Goal: Information Seeking & Learning: Learn about a topic

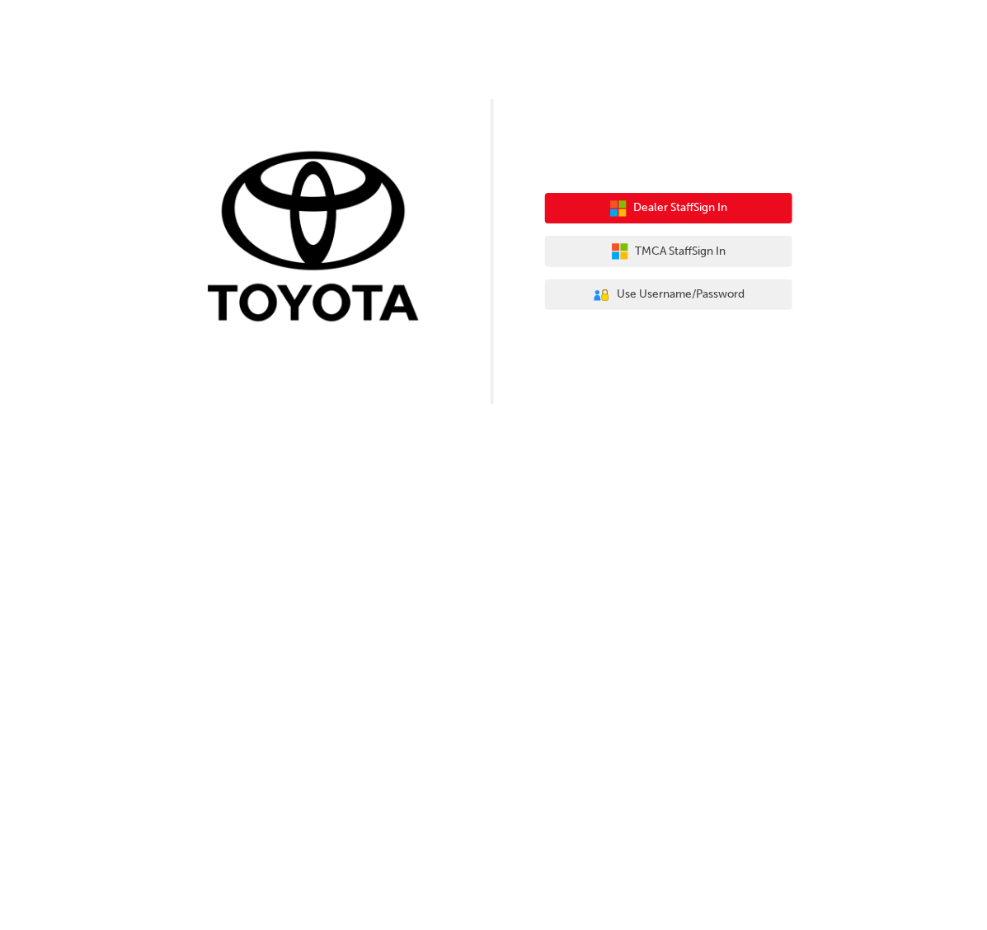
click at [657, 212] on span "Dealer Staff Sign In" at bounding box center [681, 208] width 94 height 19
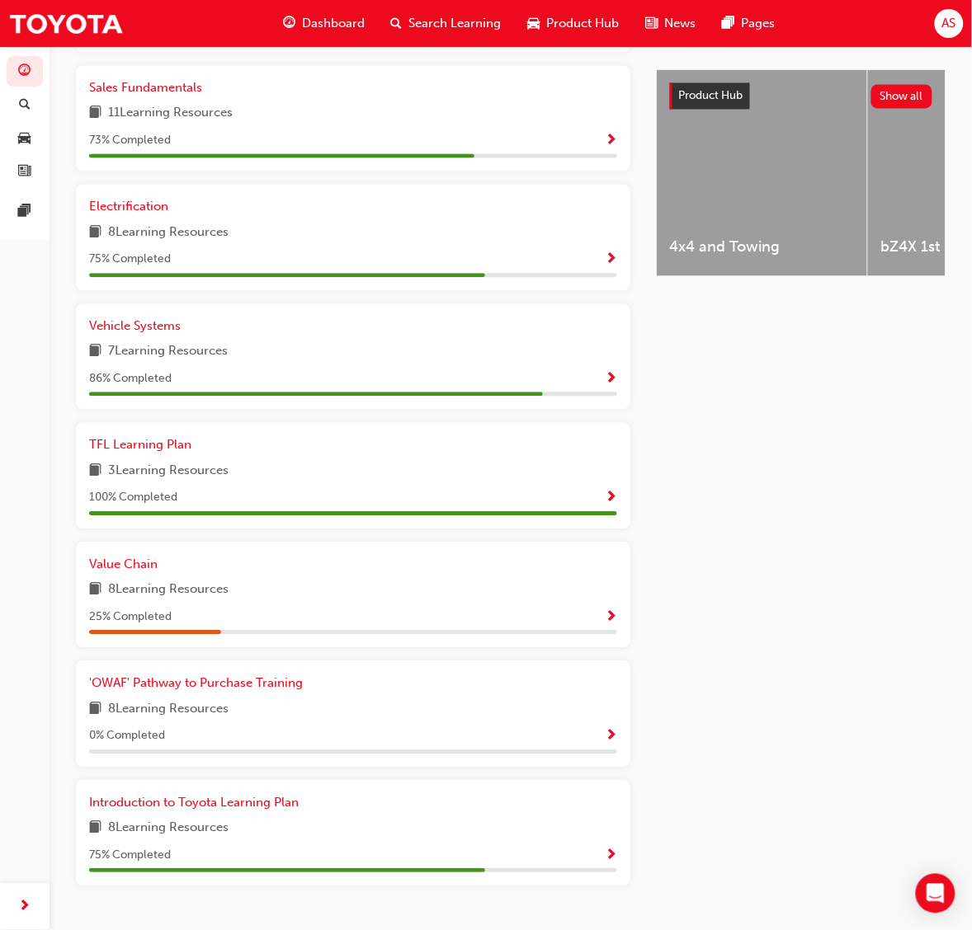
scroll to position [675, 0]
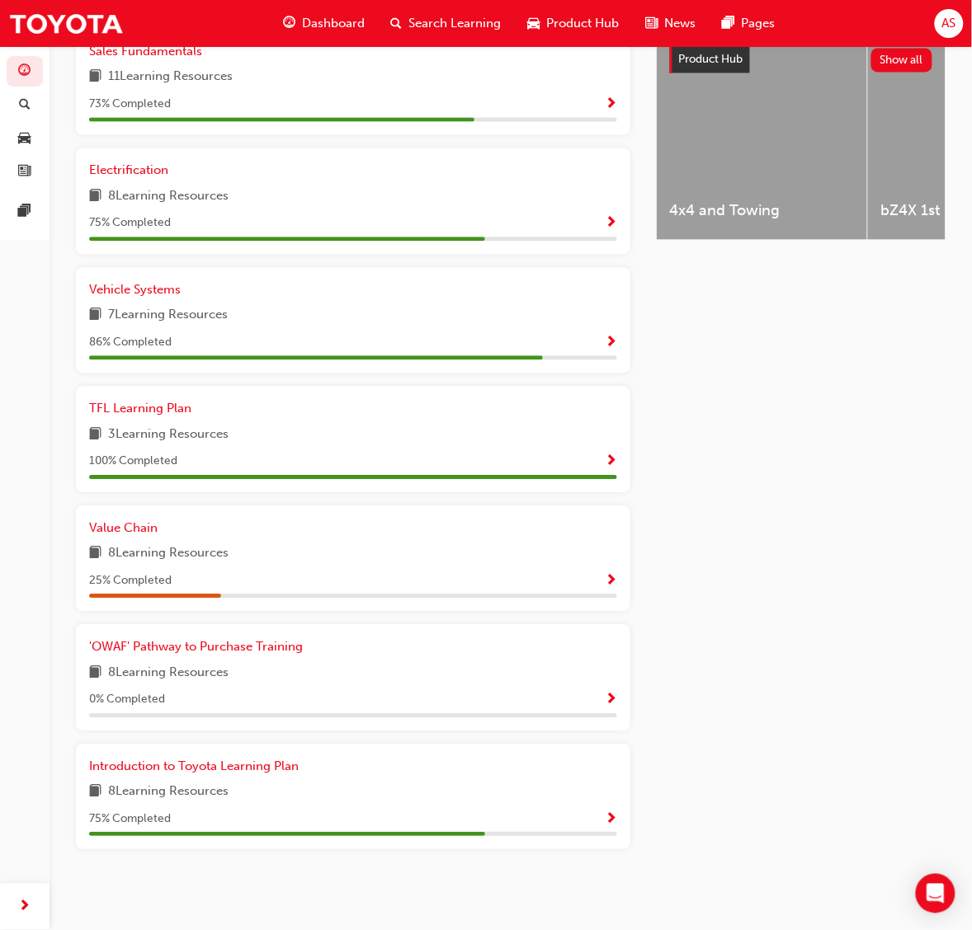
click at [398, 558] on div "8 Learning Resources" at bounding box center [353, 554] width 528 height 21
click at [612, 582] on span "Show Progress" at bounding box center [611, 581] width 12 height 15
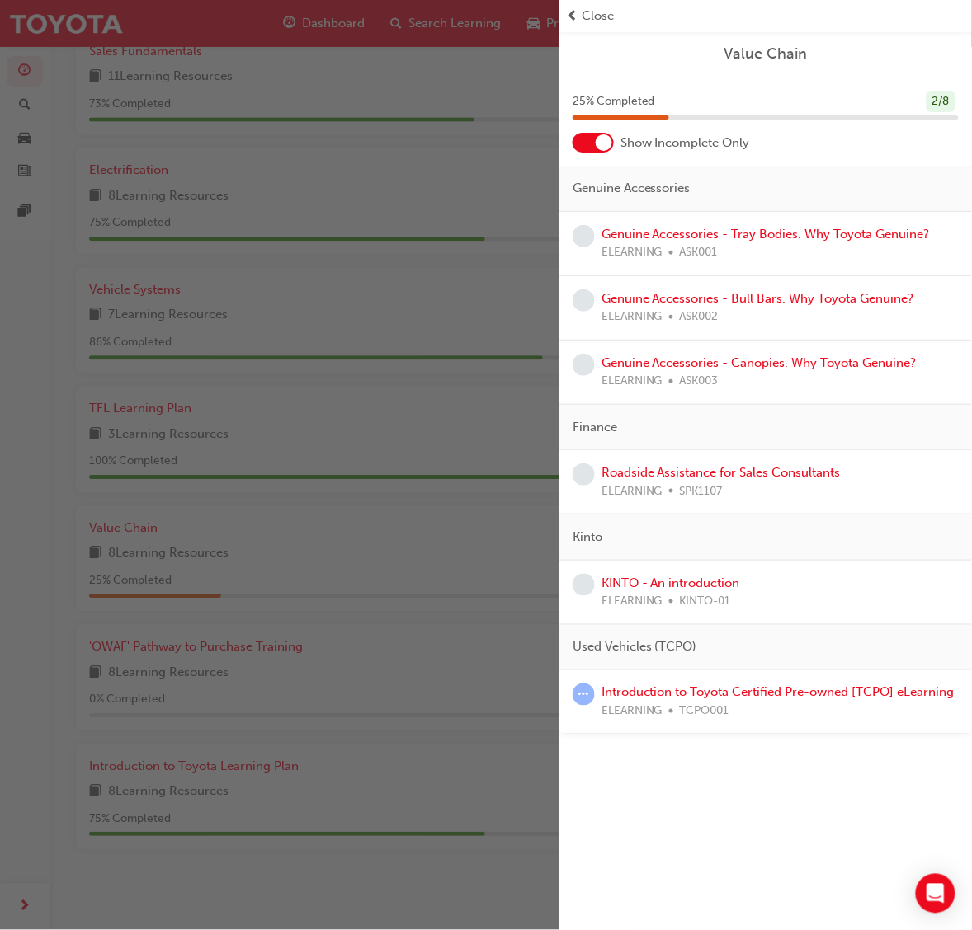
click at [373, 547] on div "button" at bounding box center [279, 465] width 559 height 930
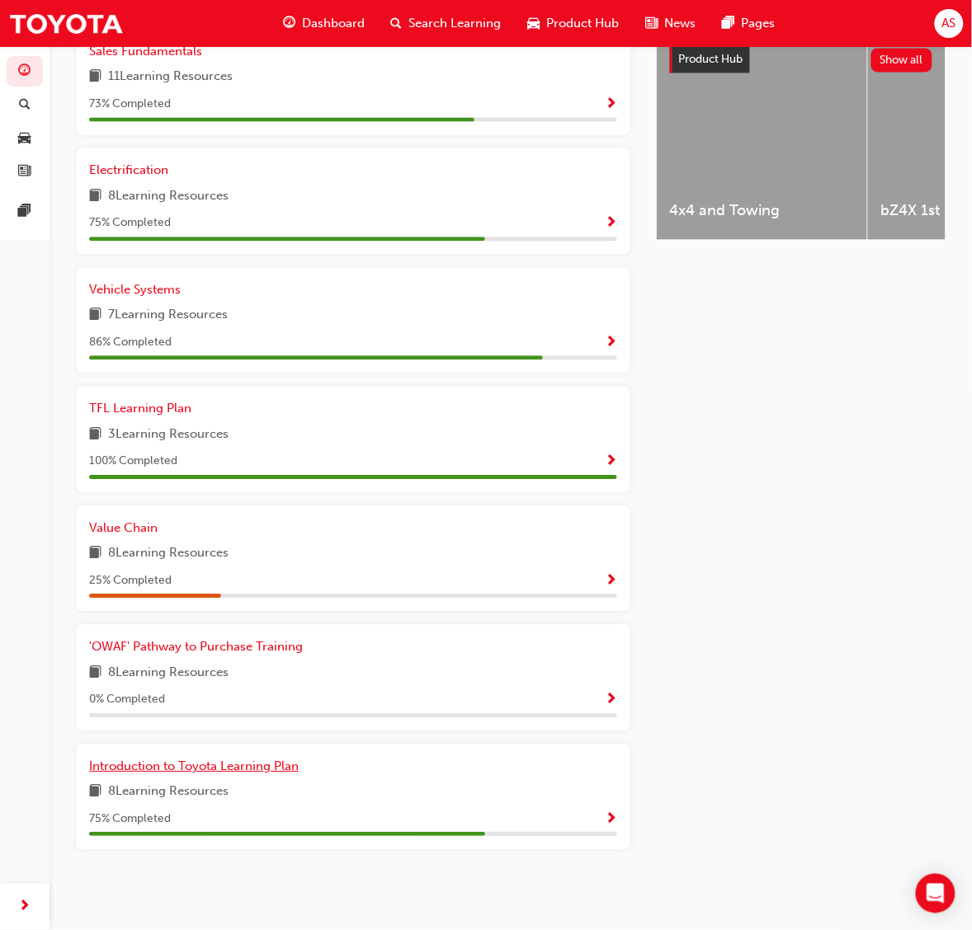
click at [252, 765] on span "Introduction to Toyota Learning Plan" at bounding box center [194, 766] width 210 height 15
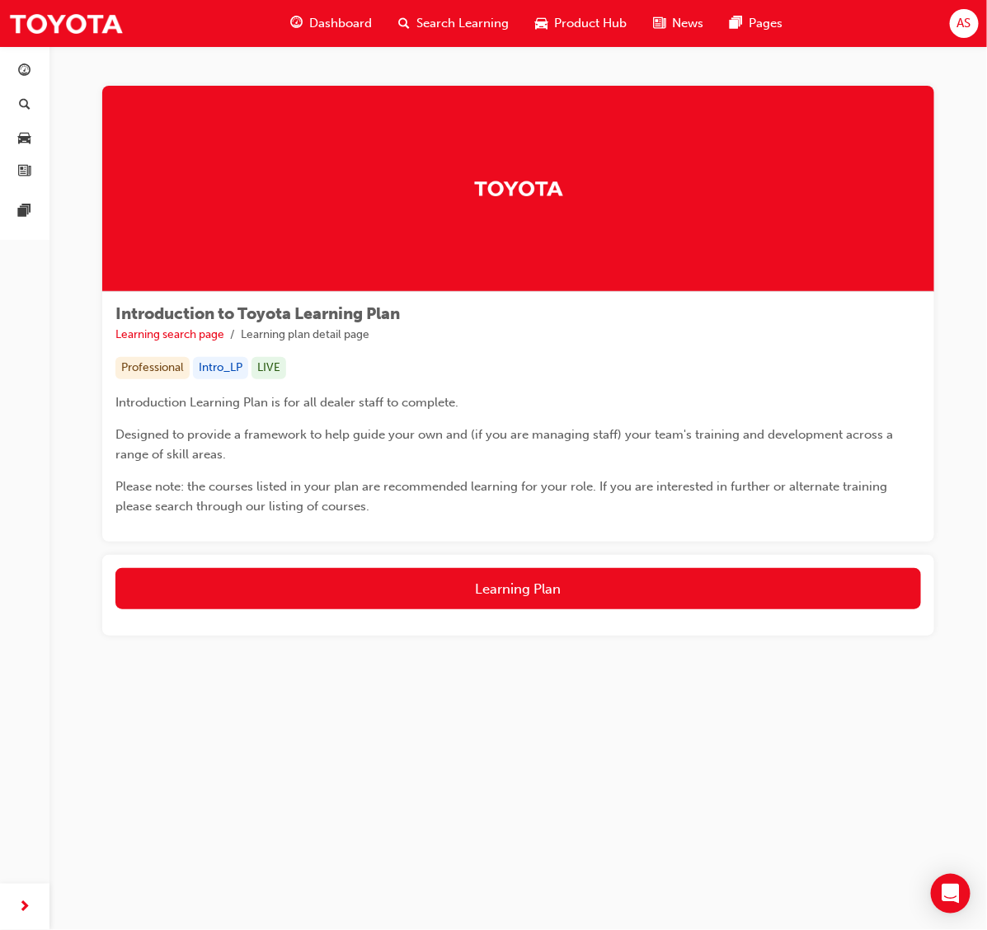
click at [357, 559] on div "Learning Plan" at bounding box center [518, 595] width 832 height 81
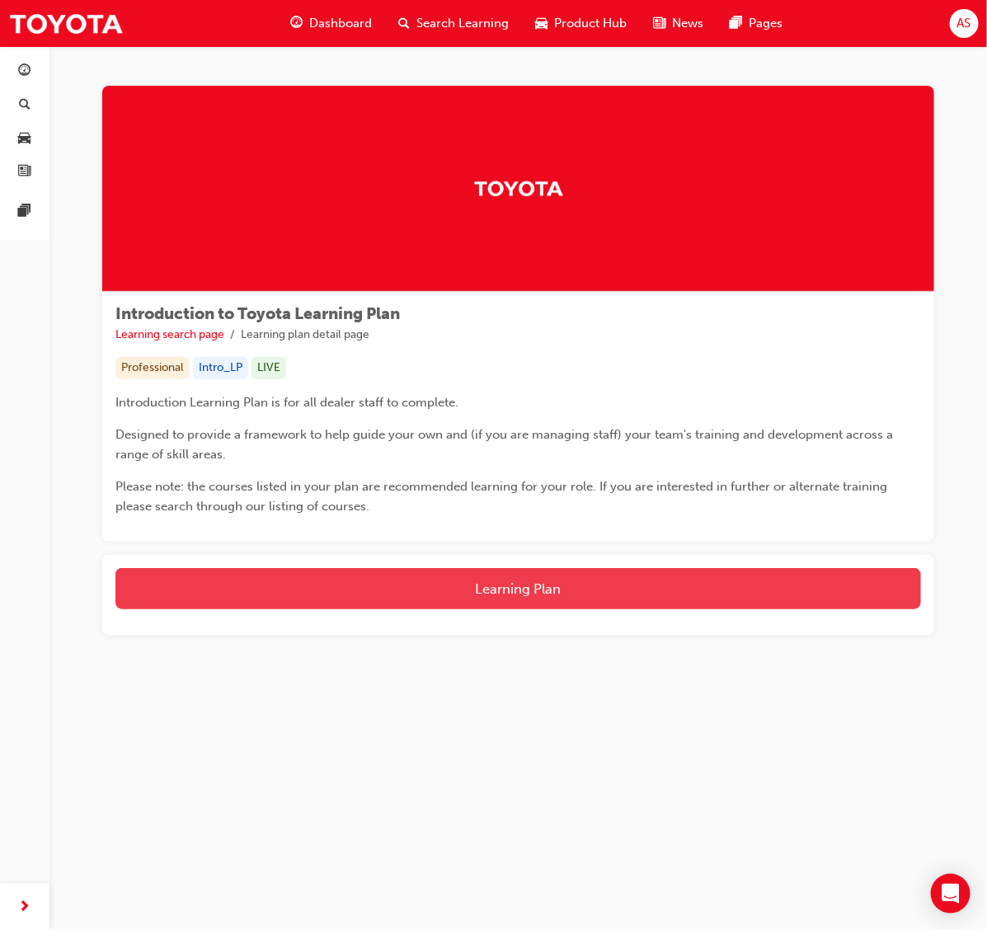
click at [356, 583] on button "Learning Plan" at bounding box center [518, 588] width 806 height 41
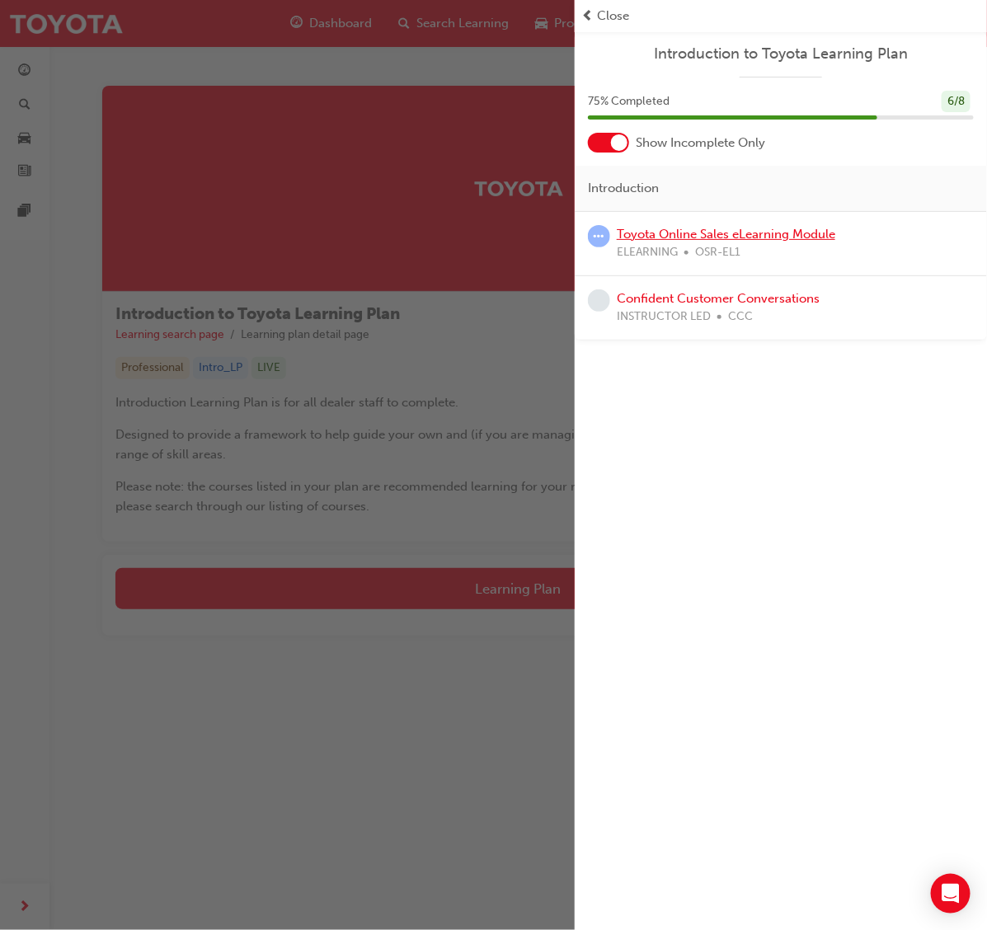
click at [789, 235] on link "Toyota Online Sales eLearning Module" at bounding box center [726, 234] width 219 height 15
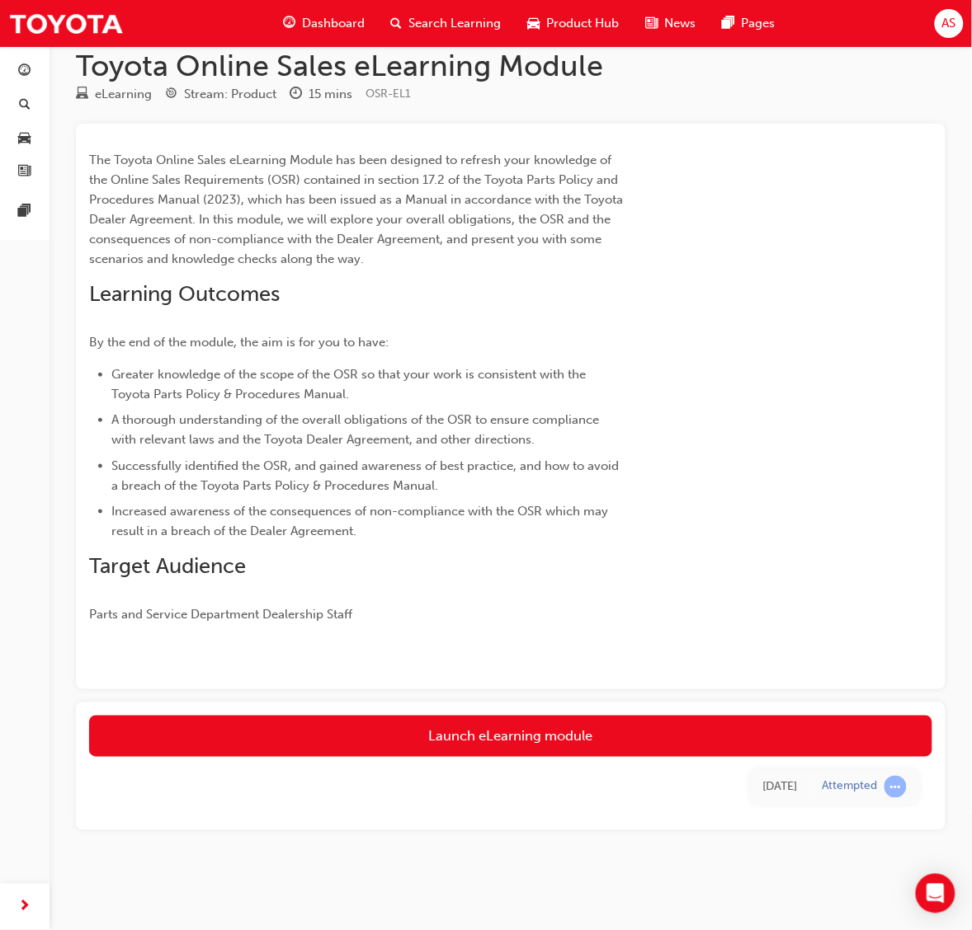
scroll to position [31, 0]
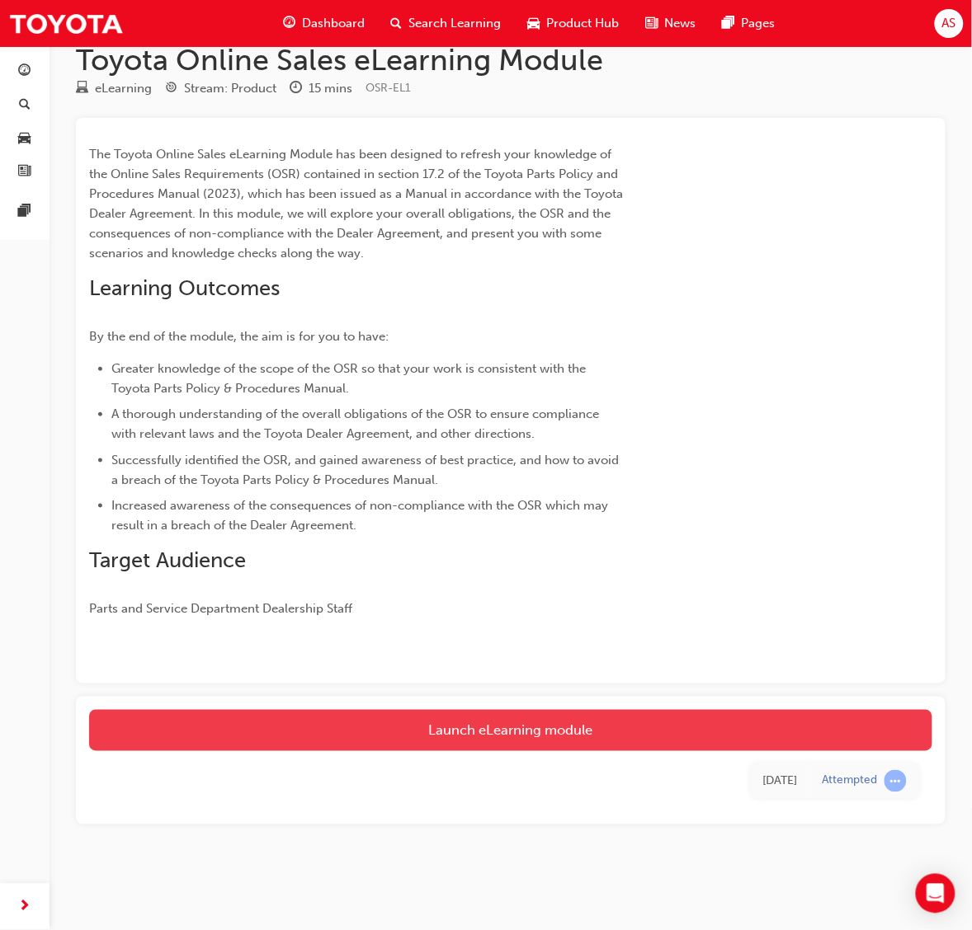
click at [554, 734] on link "Launch eLearning module" at bounding box center [510, 730] width 843 height 41
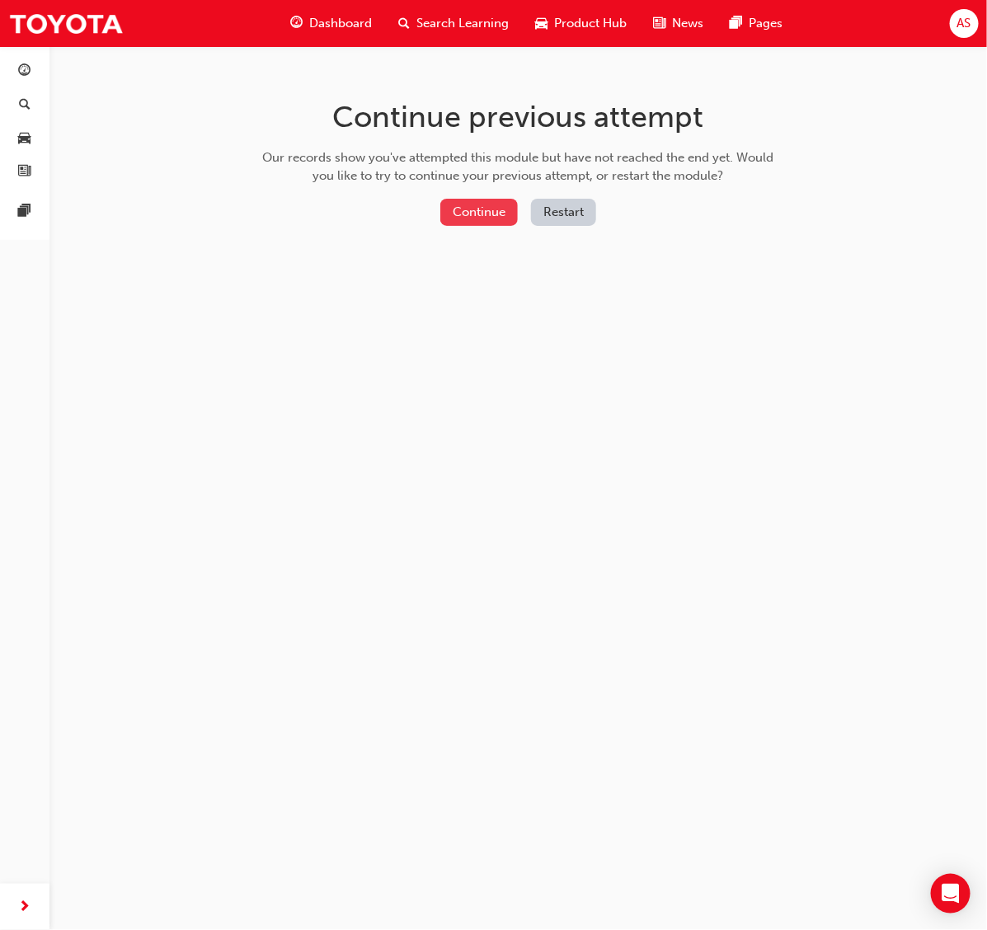
click at [473, 219] on button "Continue" at bounding box center [479, 212] width 78 height 27
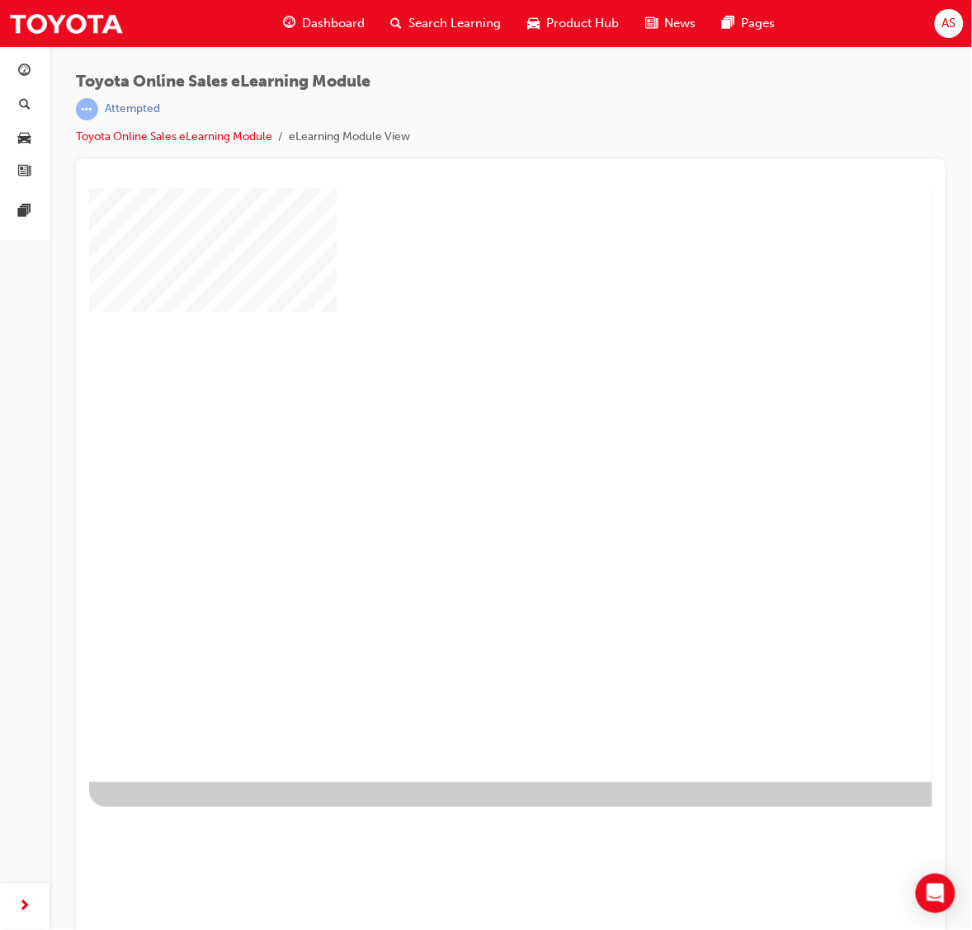
click at [462, 437] on div "play" at bounding box center [462, 437] width 0 height 0
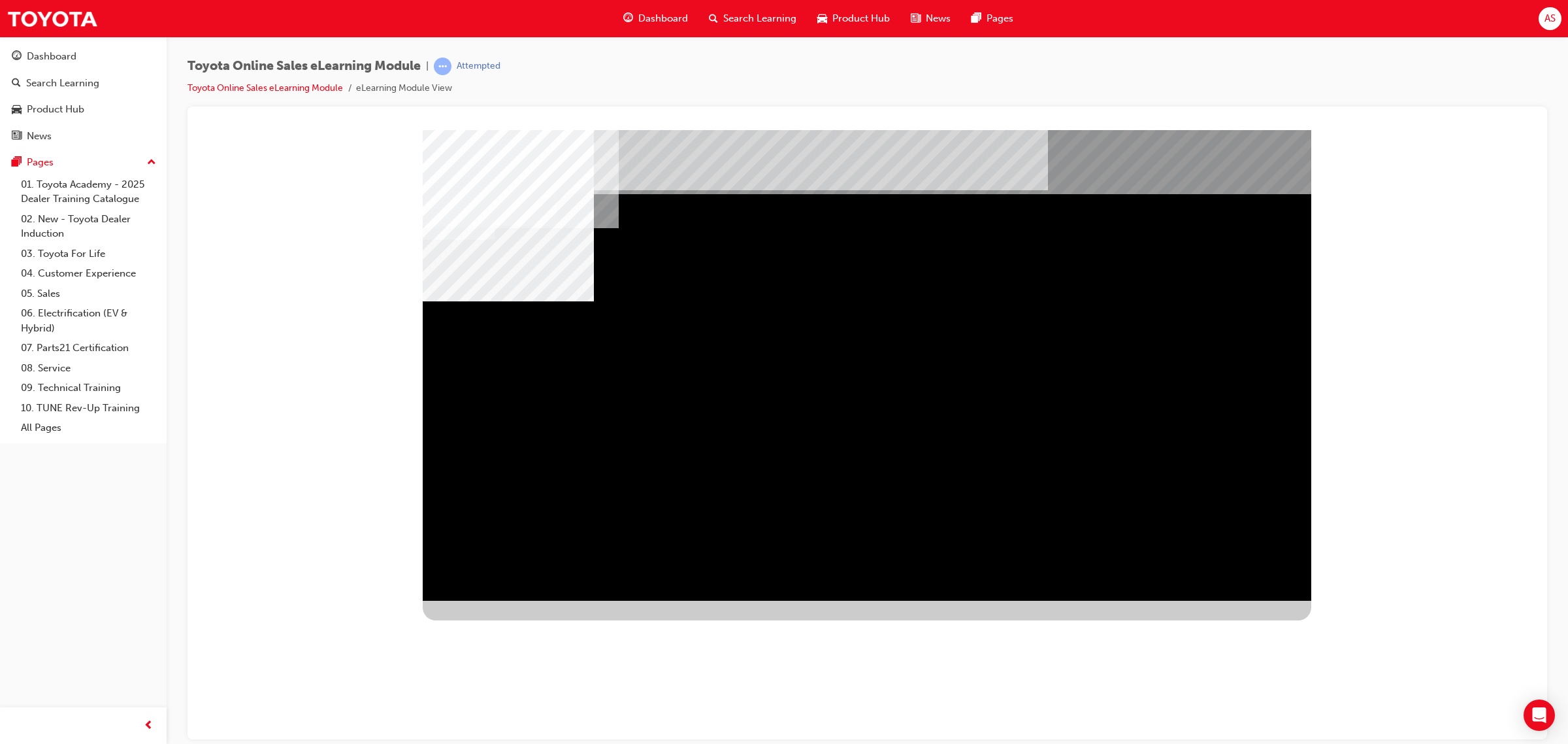
click at [594, 624] on div "slidename" at bounding box center [508, 709] width 171 height 171
drag, startPoint x: 738, startPoint y: 404, endPoint x: 802, endPoint y: 412, distance: 64.5
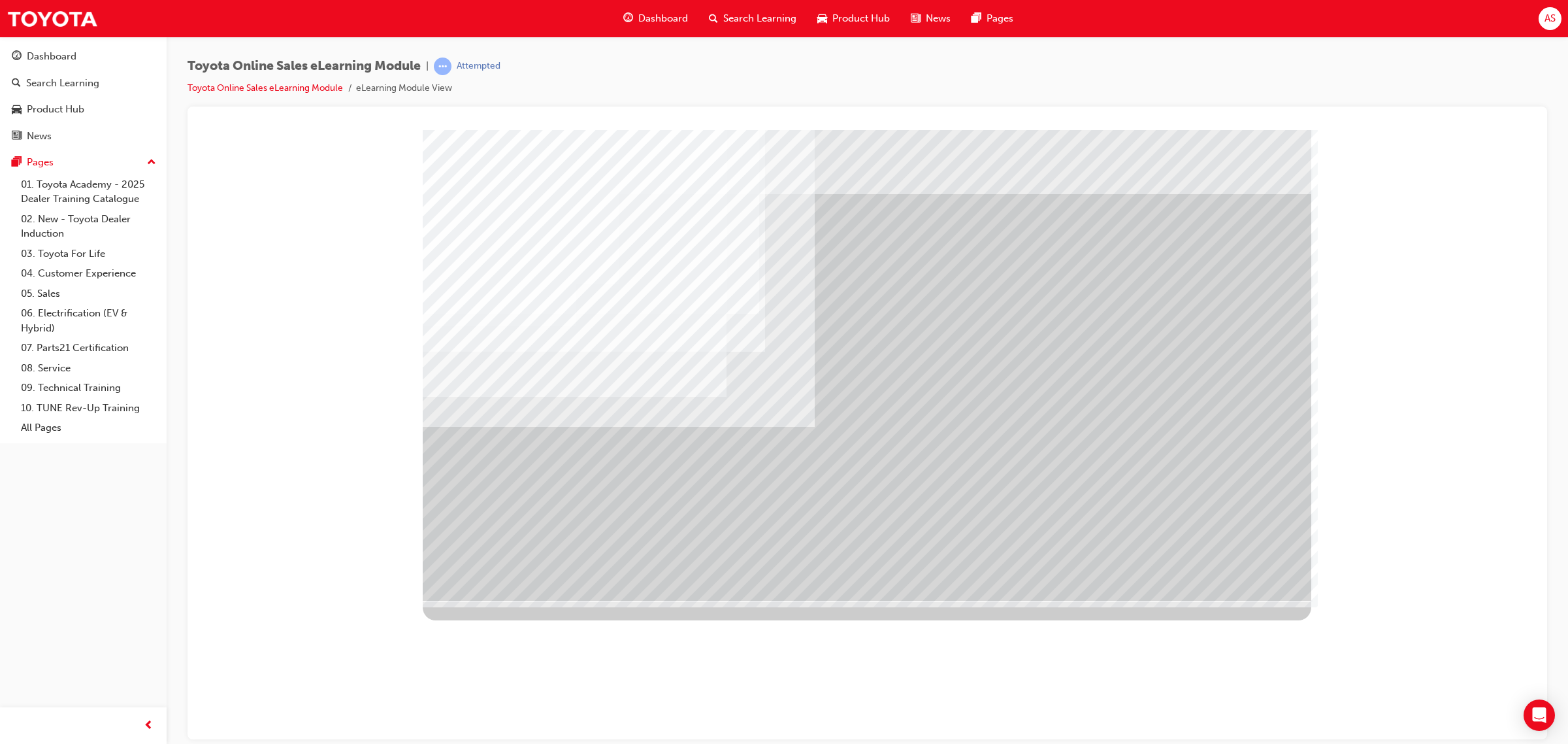
drag, startPoint x: 824, startPoint y: 356, endPoint x: 836, endPoint y: 357, distance: 12.0
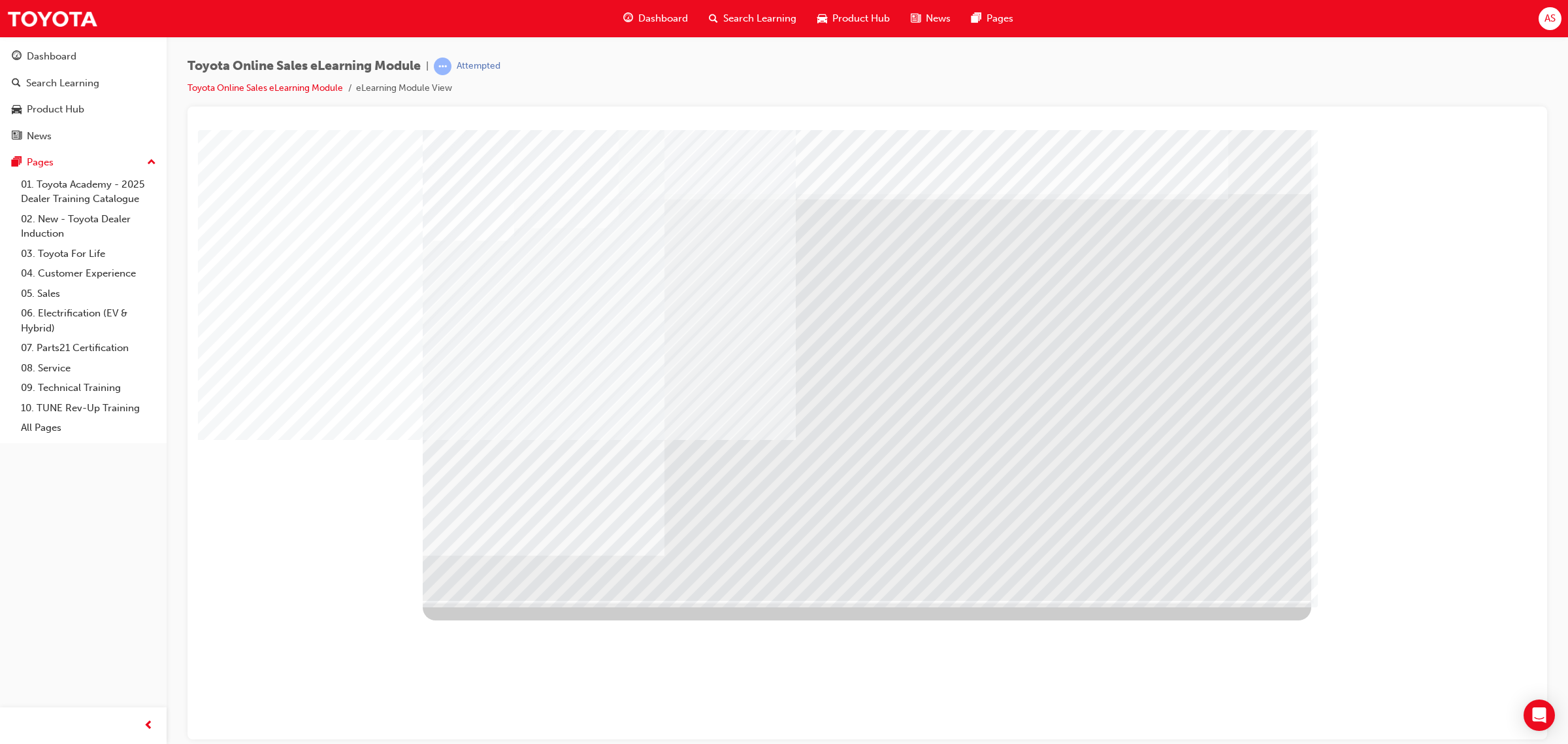
drag, startPoint x: 495, startPoint y: 483, endPoint x: 511, endPoint y: 490, distance: 17.5
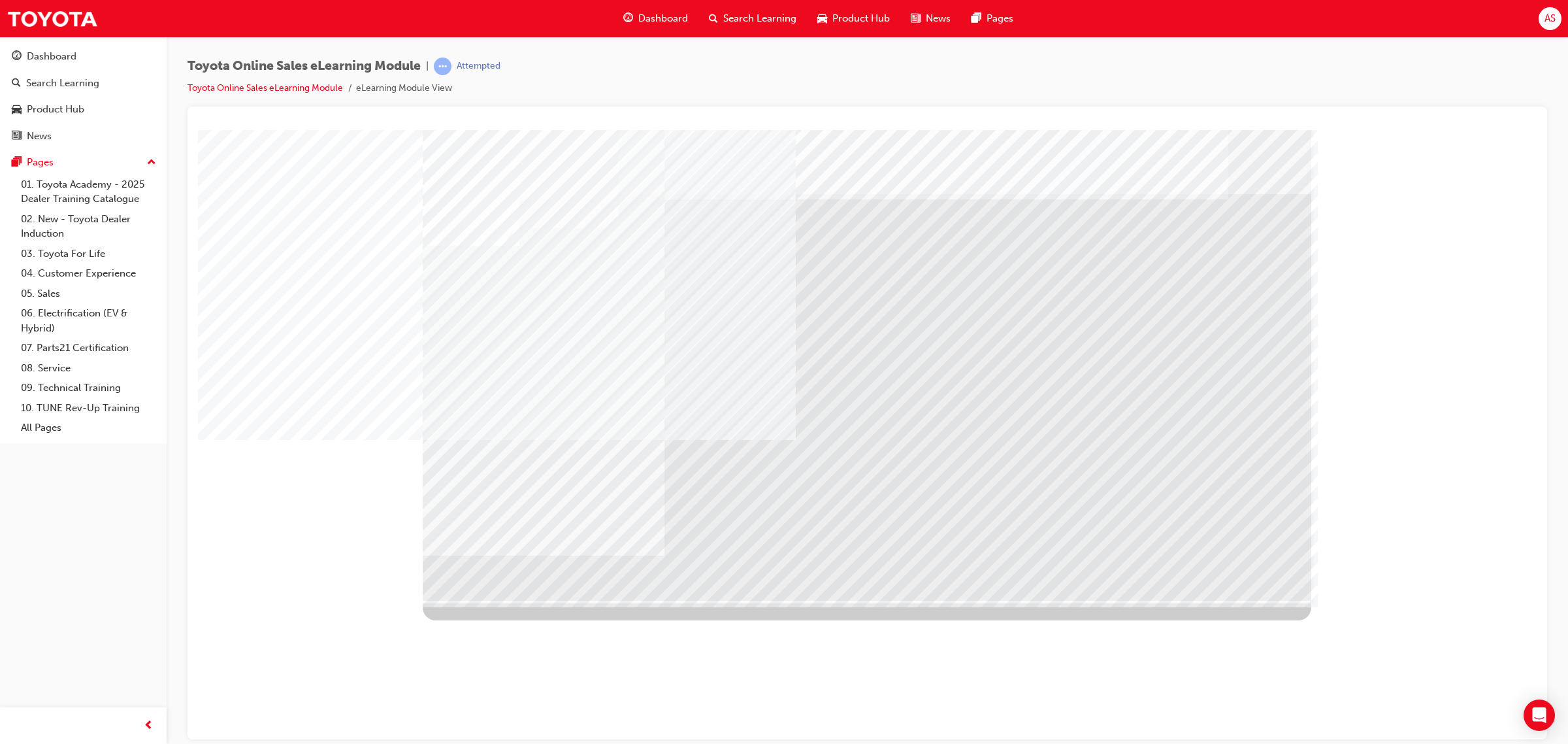
drag, startPoint x: 629, startPoint y: 479, endPoint x: 664, endPoint y: 503, distance: 42.4
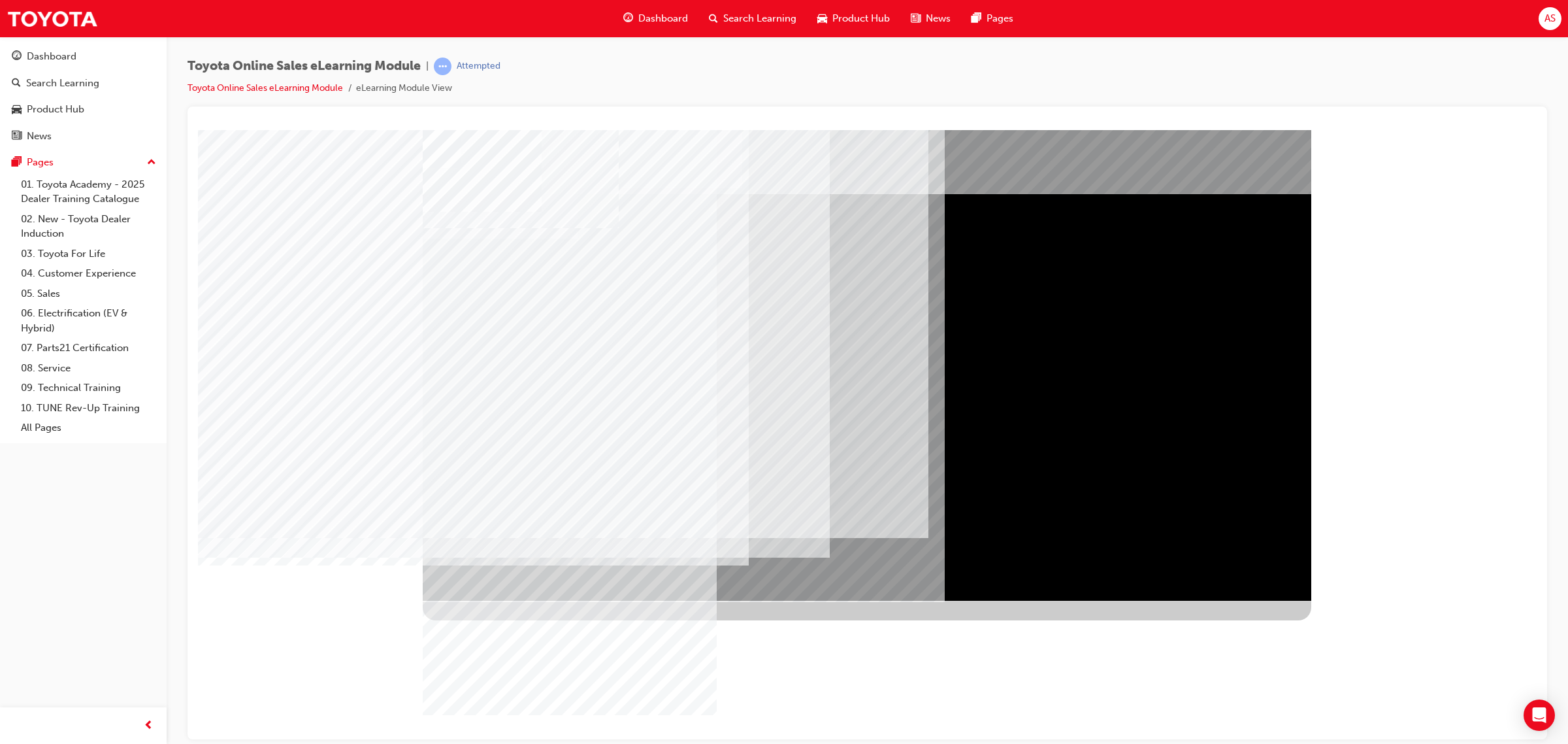
drag, startPoint x: 480, startPoint y: 369, endPoint x: 527, endPoint y: 375, distance: 47.4
drag, startPoint x: 481, startPoint y: 450, endPoint x: 487, endPoint y: 455, distance: 7.8
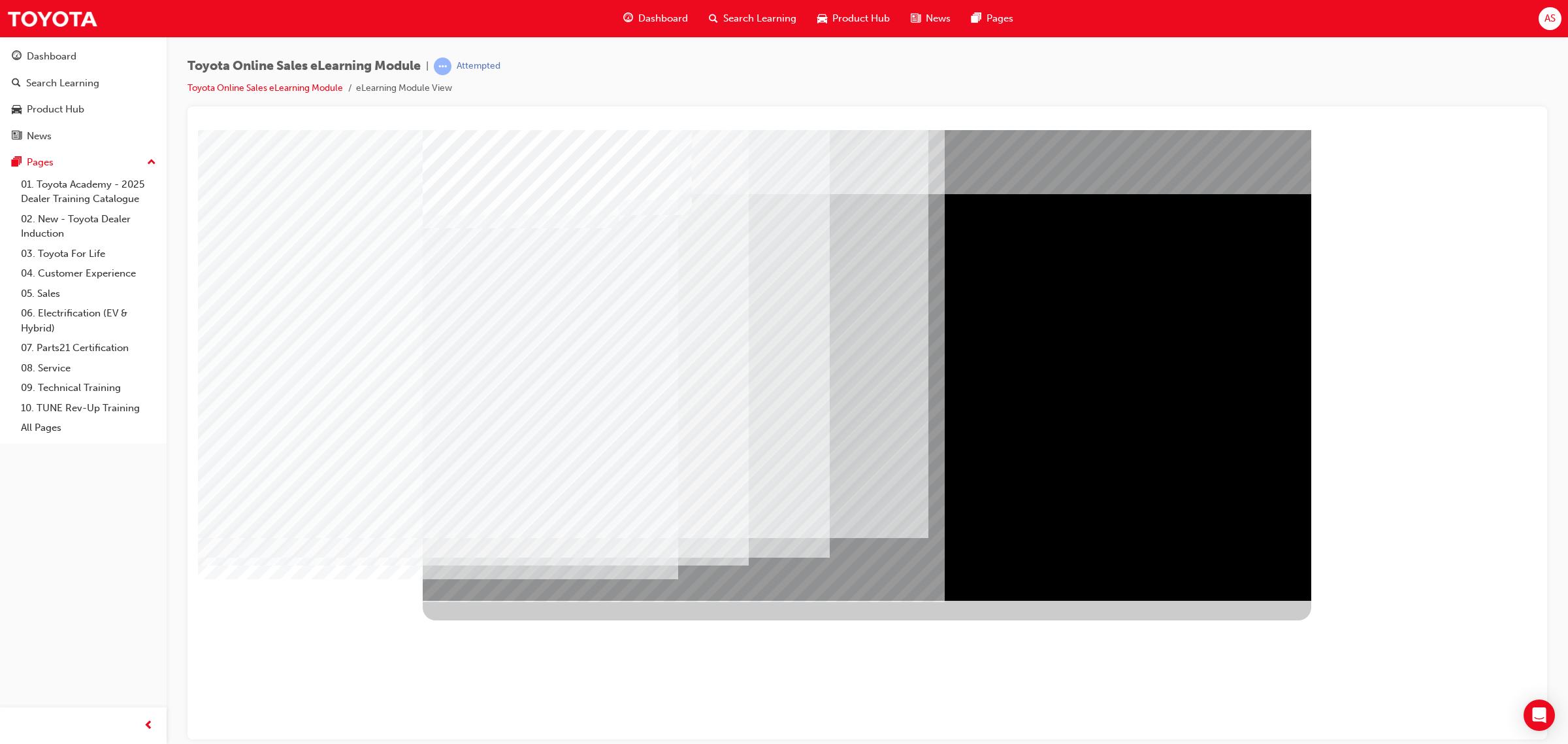
drag, startPoint x: 1227, startPoint y: 554, endPoint x: 1231, endPoint y: 563, distance: 9.8
click at [769, 556] on div "multistate" at bounding box center [867, 364] width 889 height 471
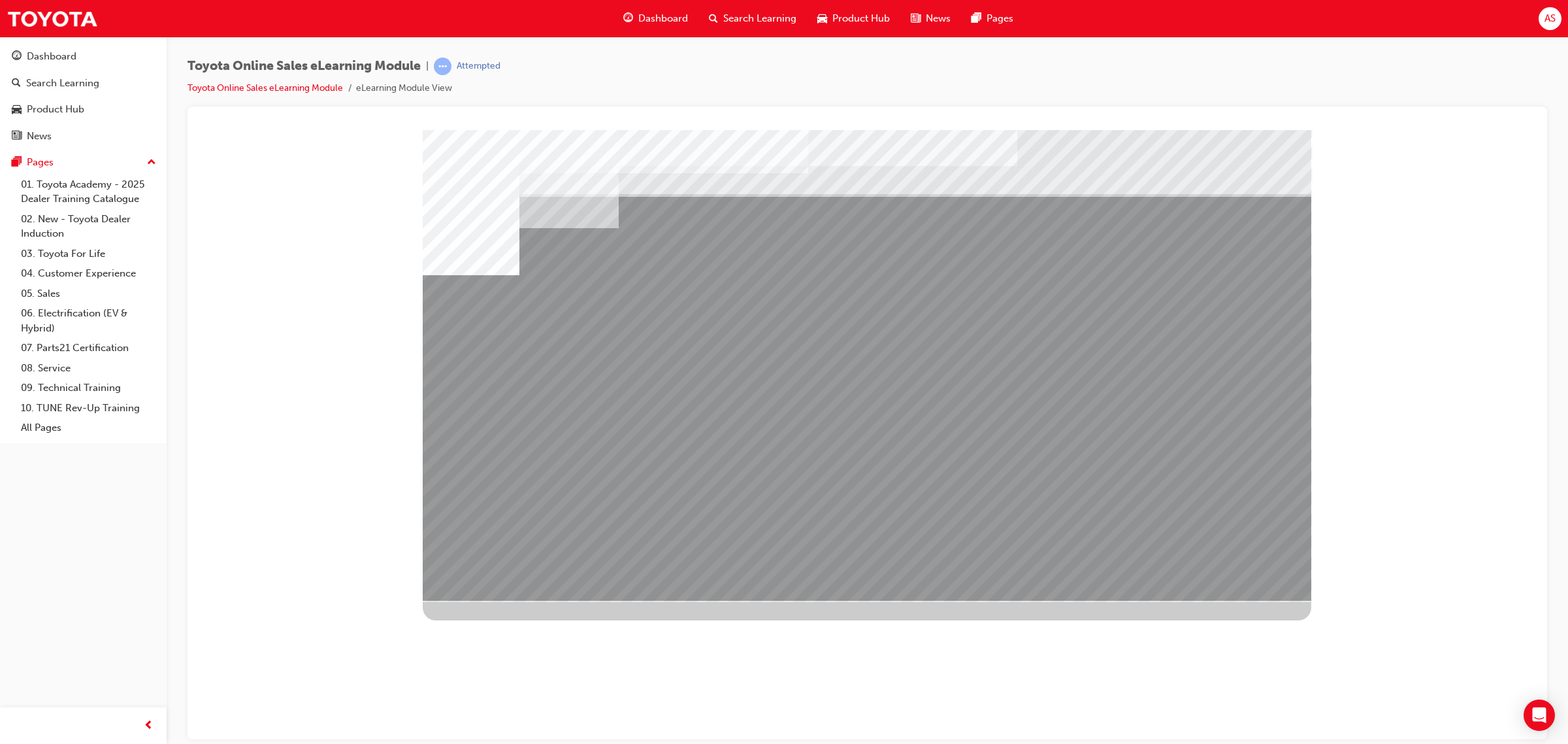
drag, startPoint x: 921, startPoint y: 471, endPoint x: 984, endPoint y: 475, distance: 63.1
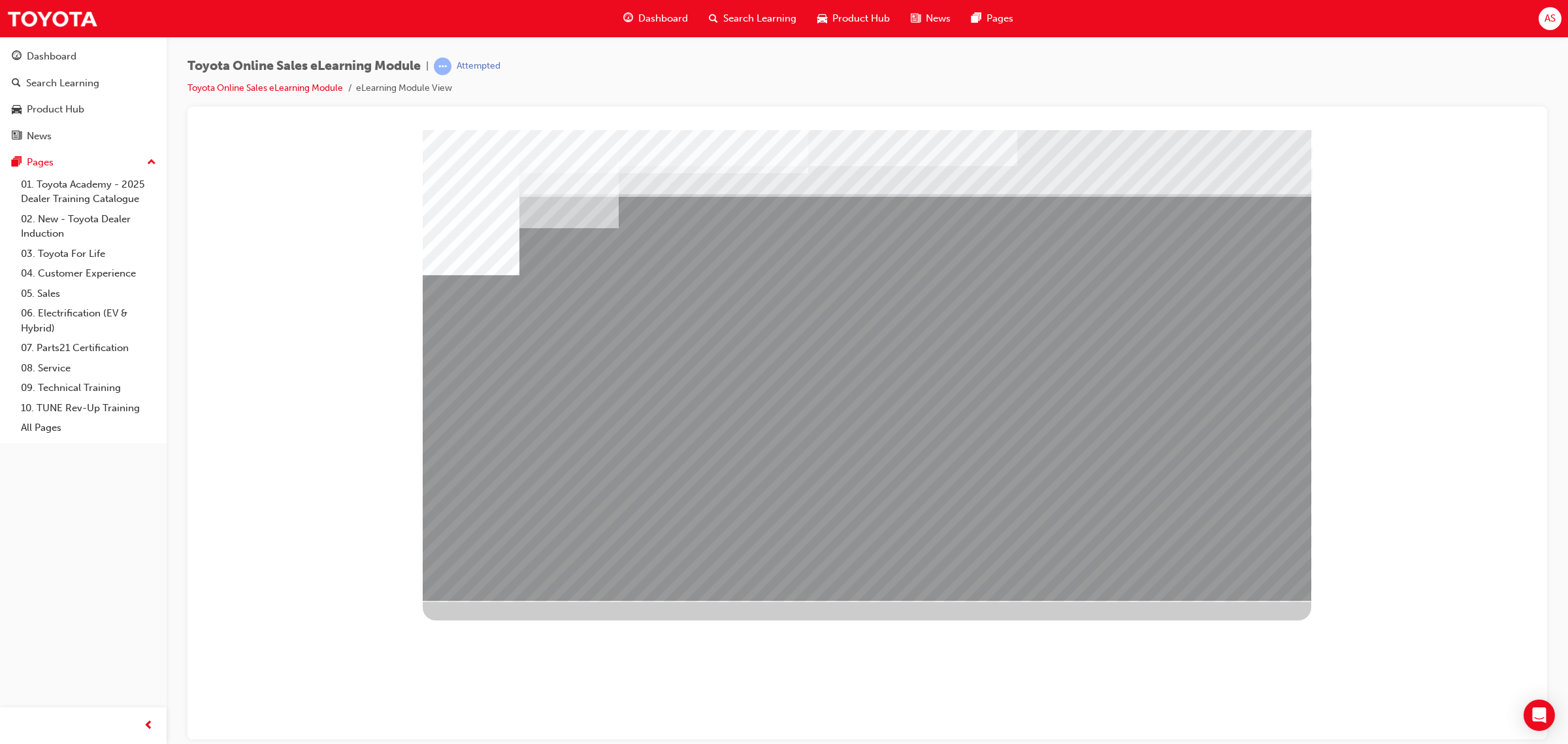
drag, startPoint x: 997, startPoint y: 469, endPoint x: 1037, endPoint y: 469, distance: 40.0
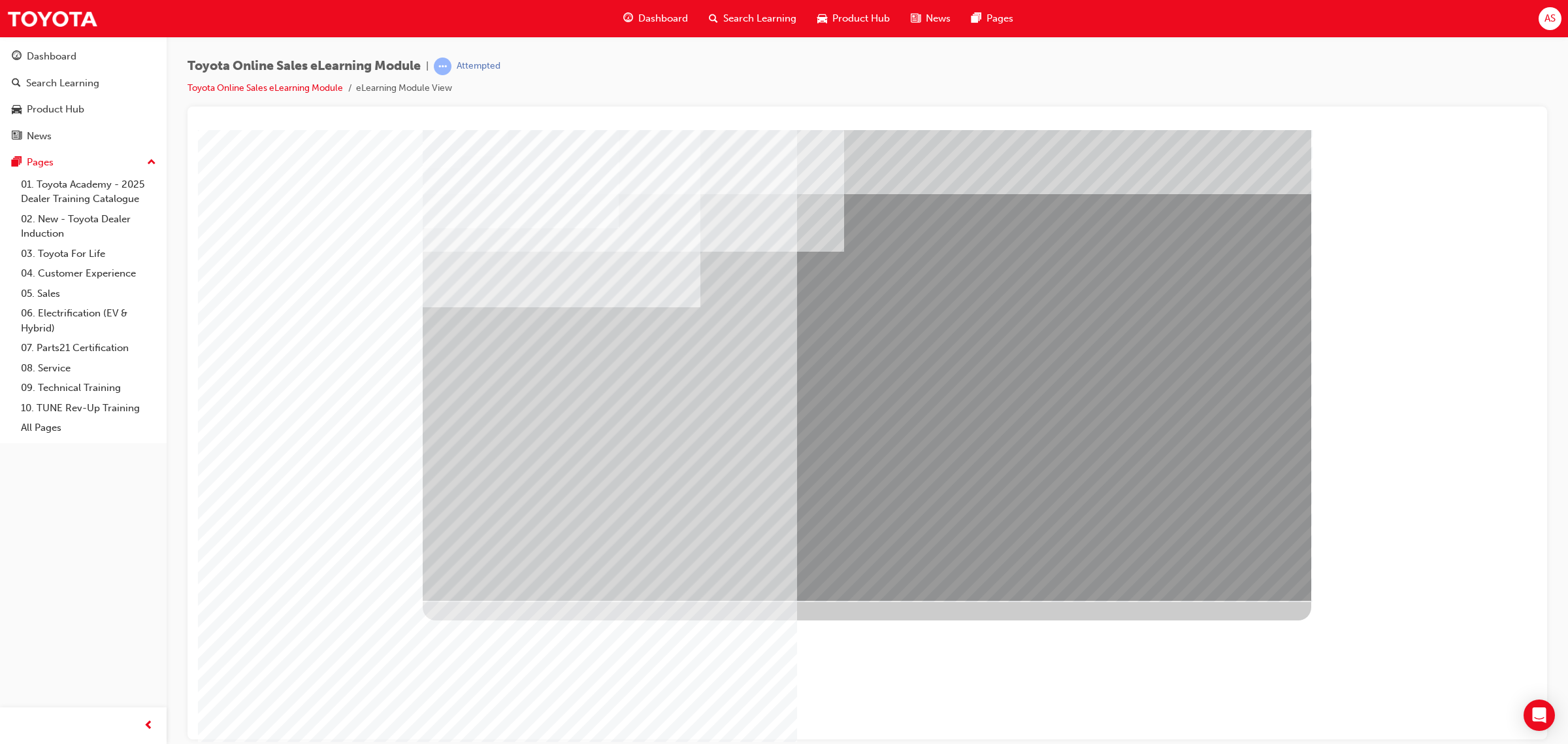
click at [504, 441] on div "multistate" at bounding box center [867, 364] width 889 height 471
drag, startPoint x: 529, startPoint y: 454, endPoint x: 520, endPoint y: 457, distance: 9.5
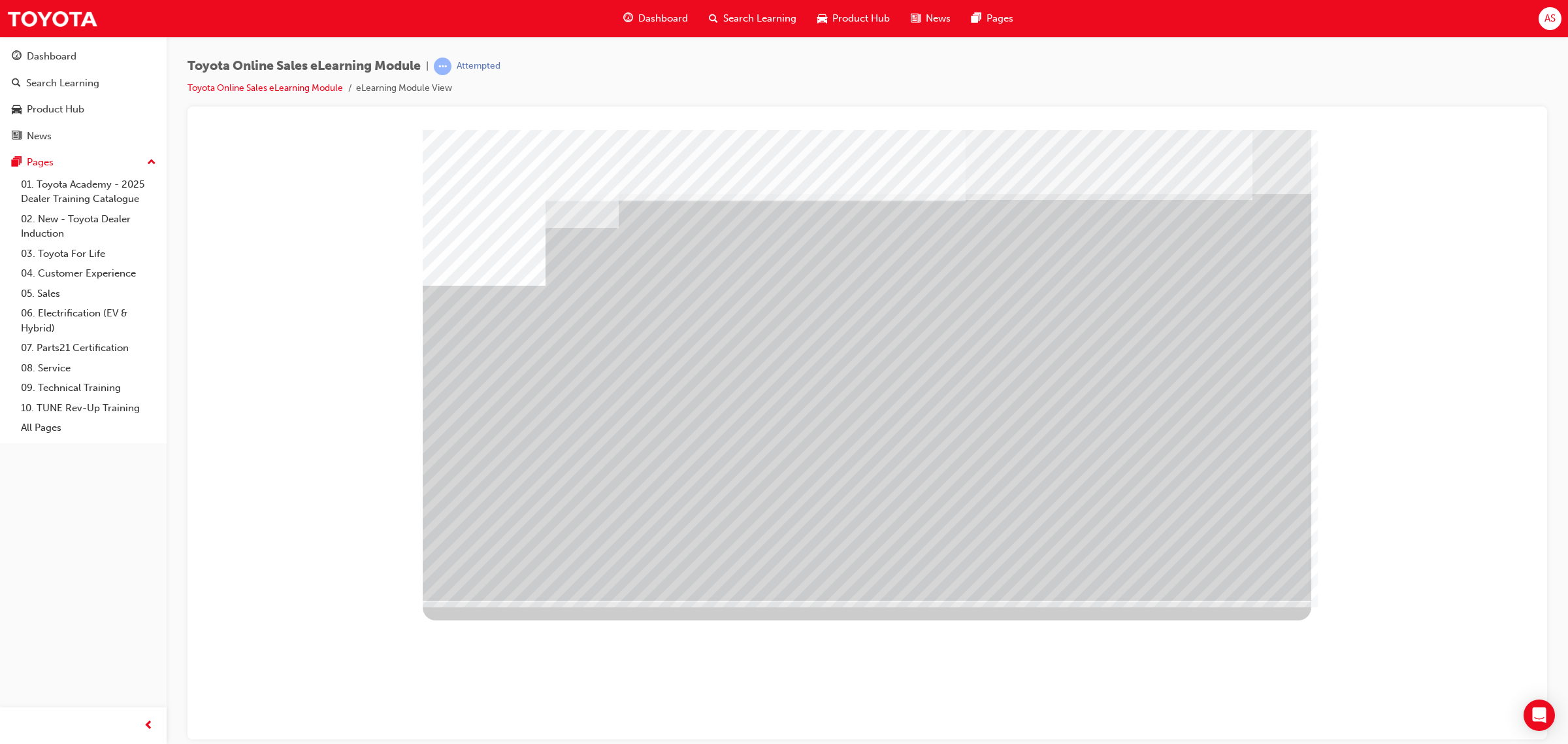
drag, startPoint x: 889, startPoint y: 474, endPoint x: 898, endPoint y: 475, distance: 9.1
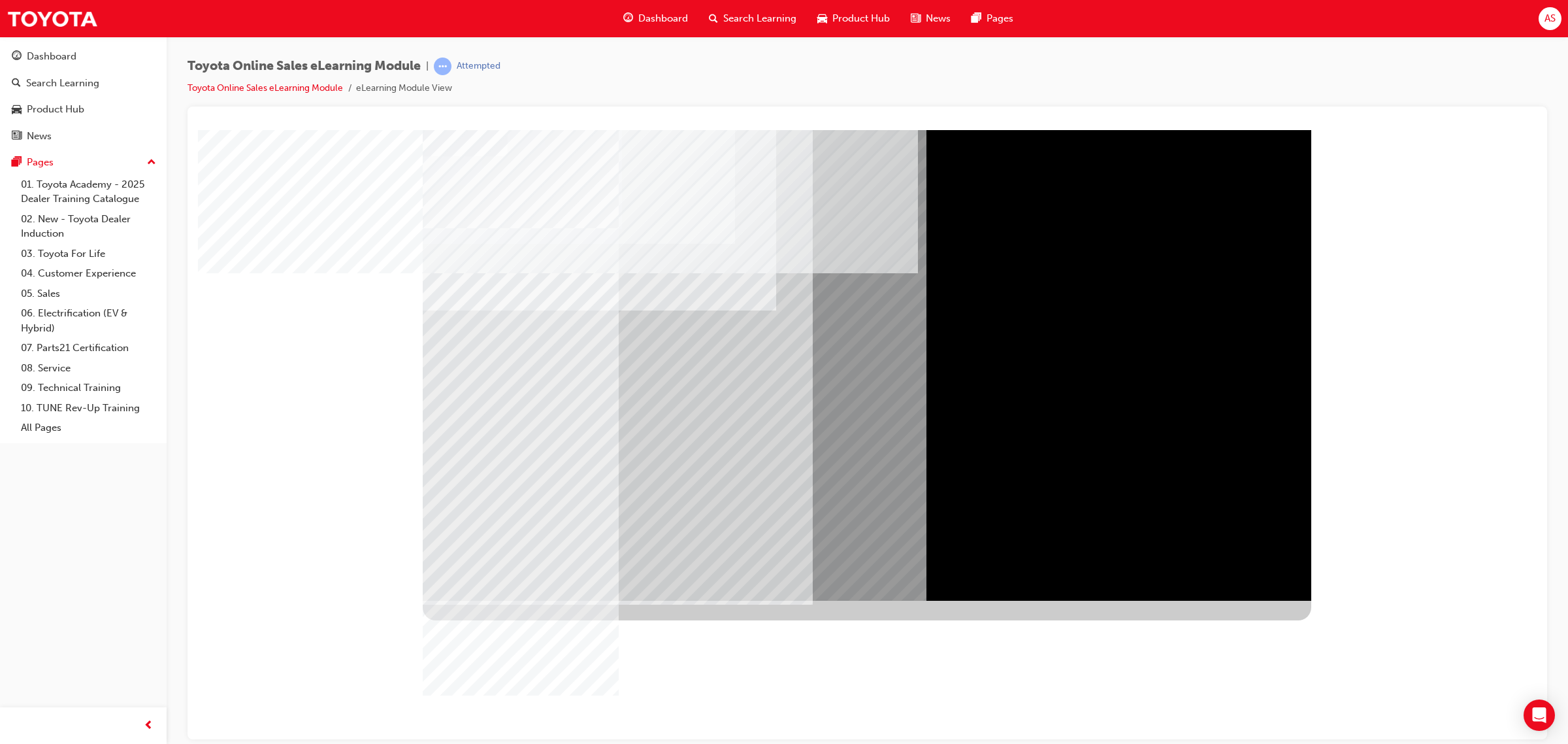
drag, startPoint x: 1232, startPoint y: 345, endPoint x: 1212, endPoint y: 424, distance: 81.5
click at [769, 347] on div at bounding box center [867, 364] width 889 height 471
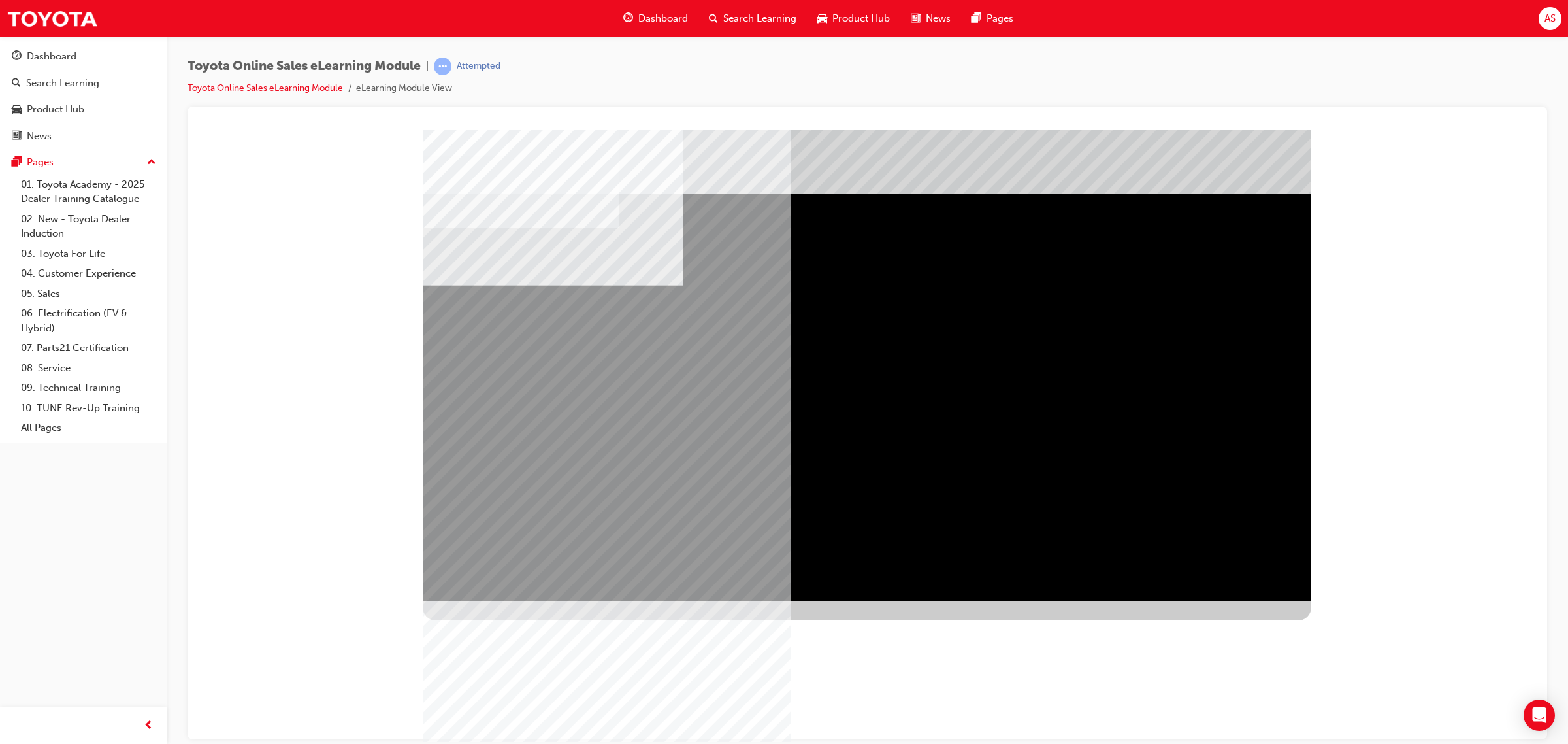
click at [464, 366] on div "multistate" at bounding box center [867, 364] width 889 height 471
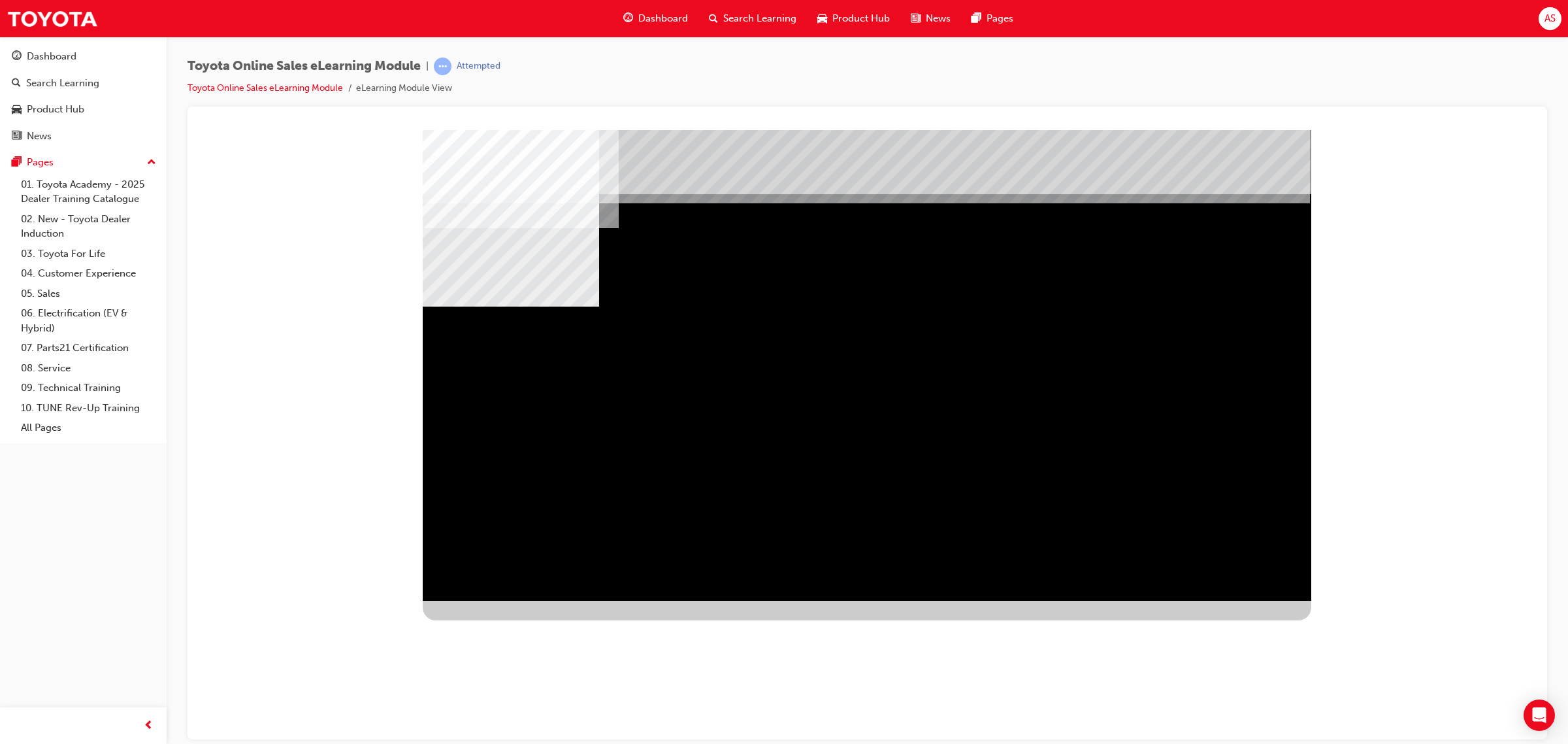
drag, startPoint x: 878, startPoint y: 431, endPoint x: 1005, endPoint y: 432, distance: 127.0
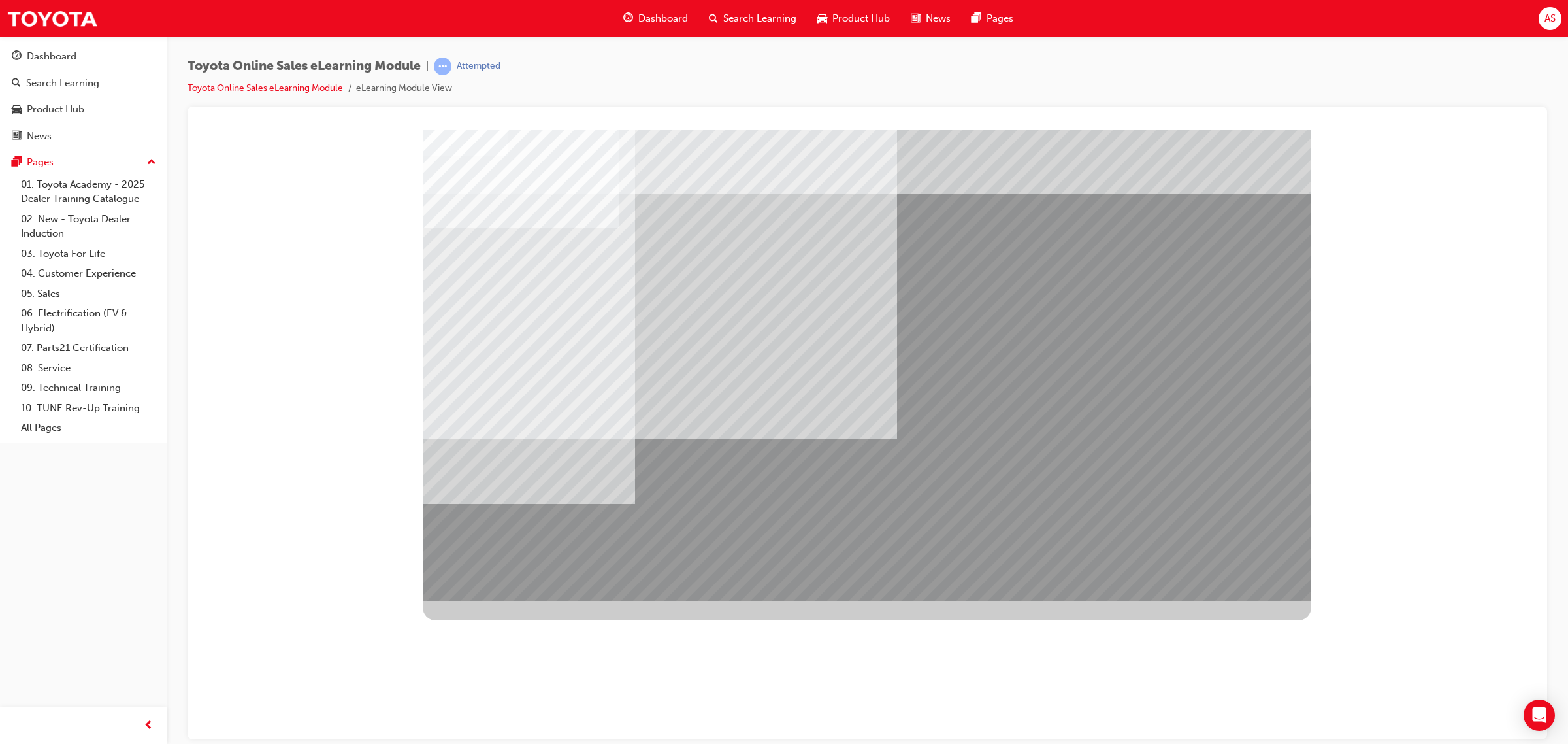
click at [769, 135] on div at bounding box center [867, 135] width 1328 height 0
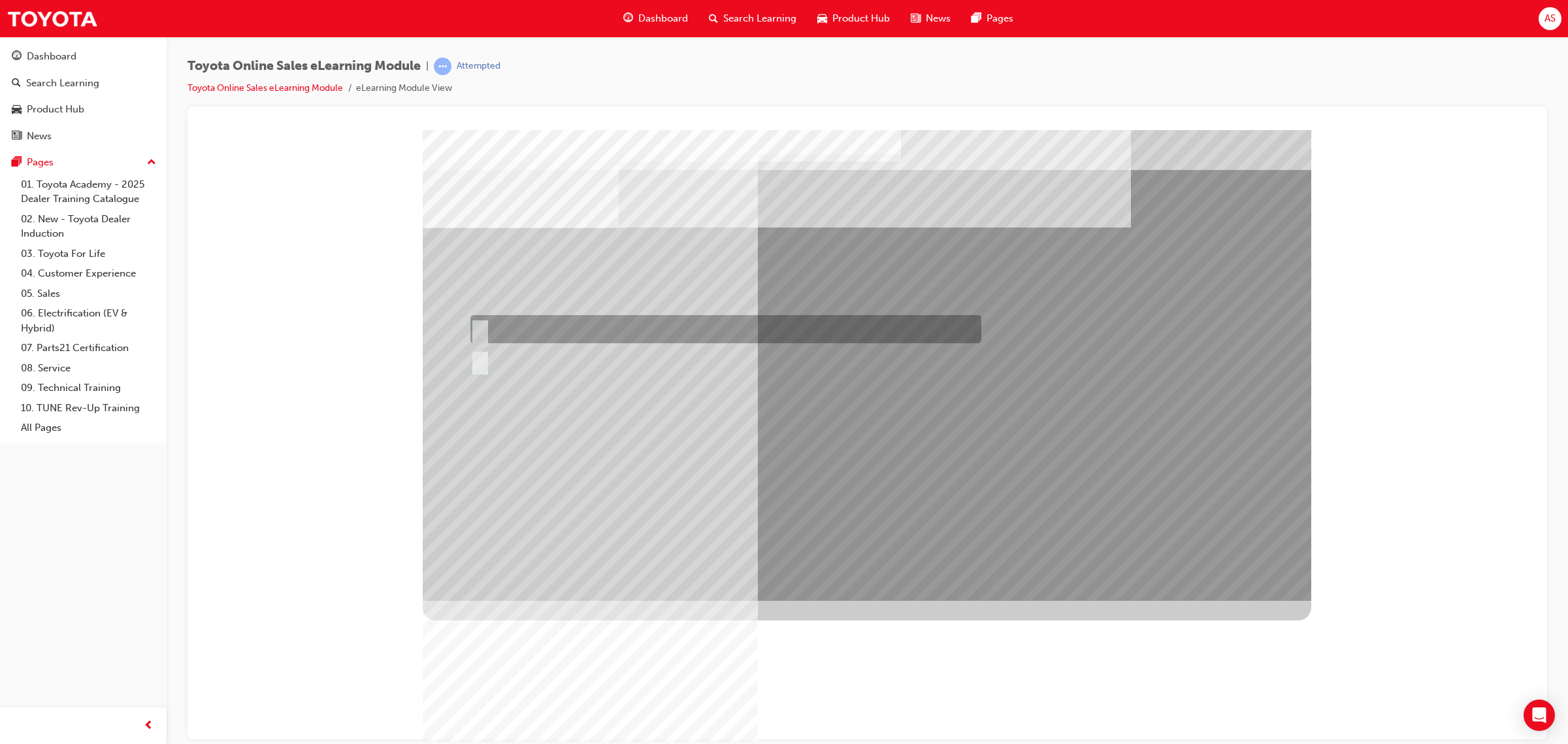
click at [514, 327] on div at bounding box center [722, 329] width 511 height 28
radio input "true"
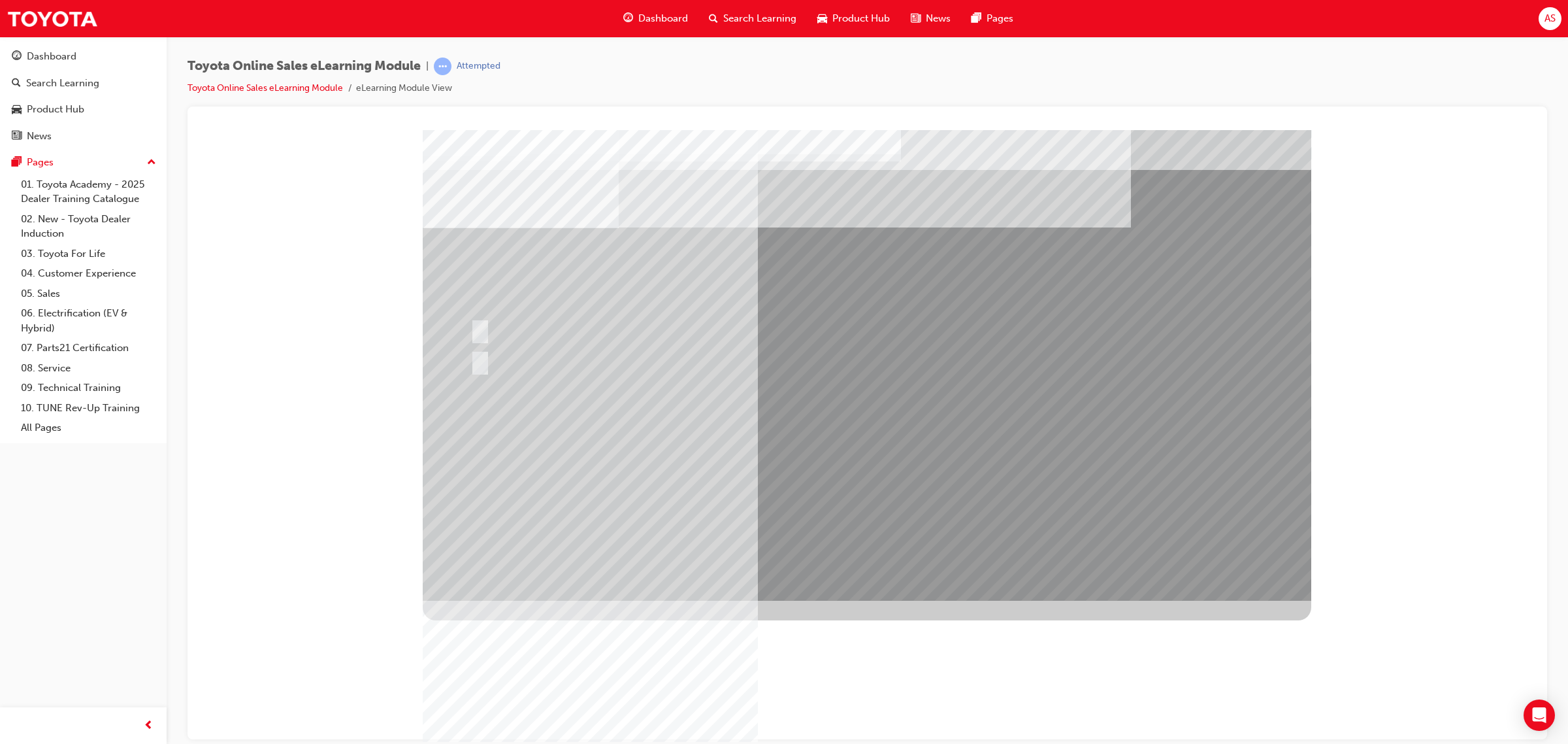
drag, startPoint x: 901, startPoint y: 492, endPoint x: 910, endPoint y: 496, distance: 9.8
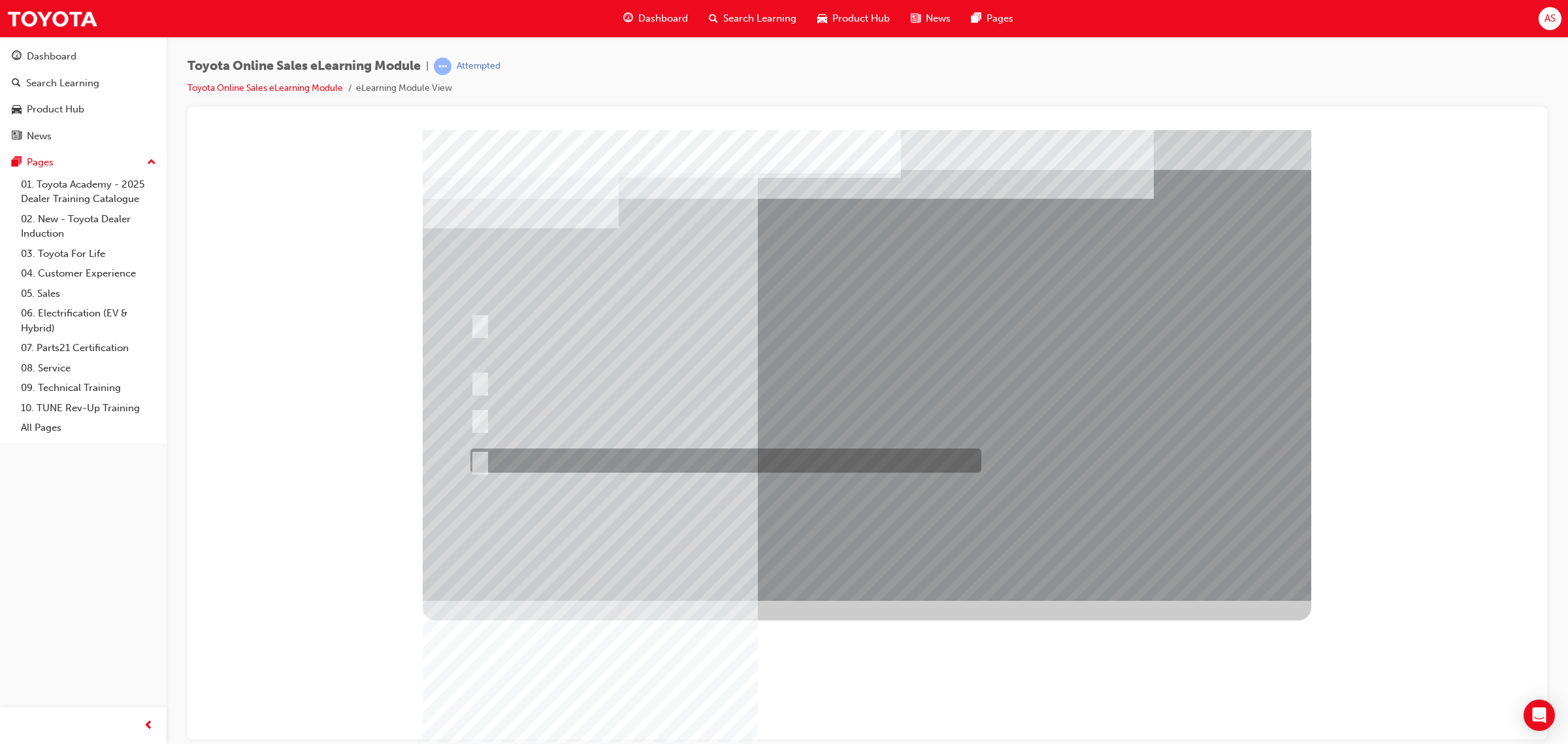
click at [510, 448] on div at bounding box center [722, 460] width 511 height 25
radio input "true"
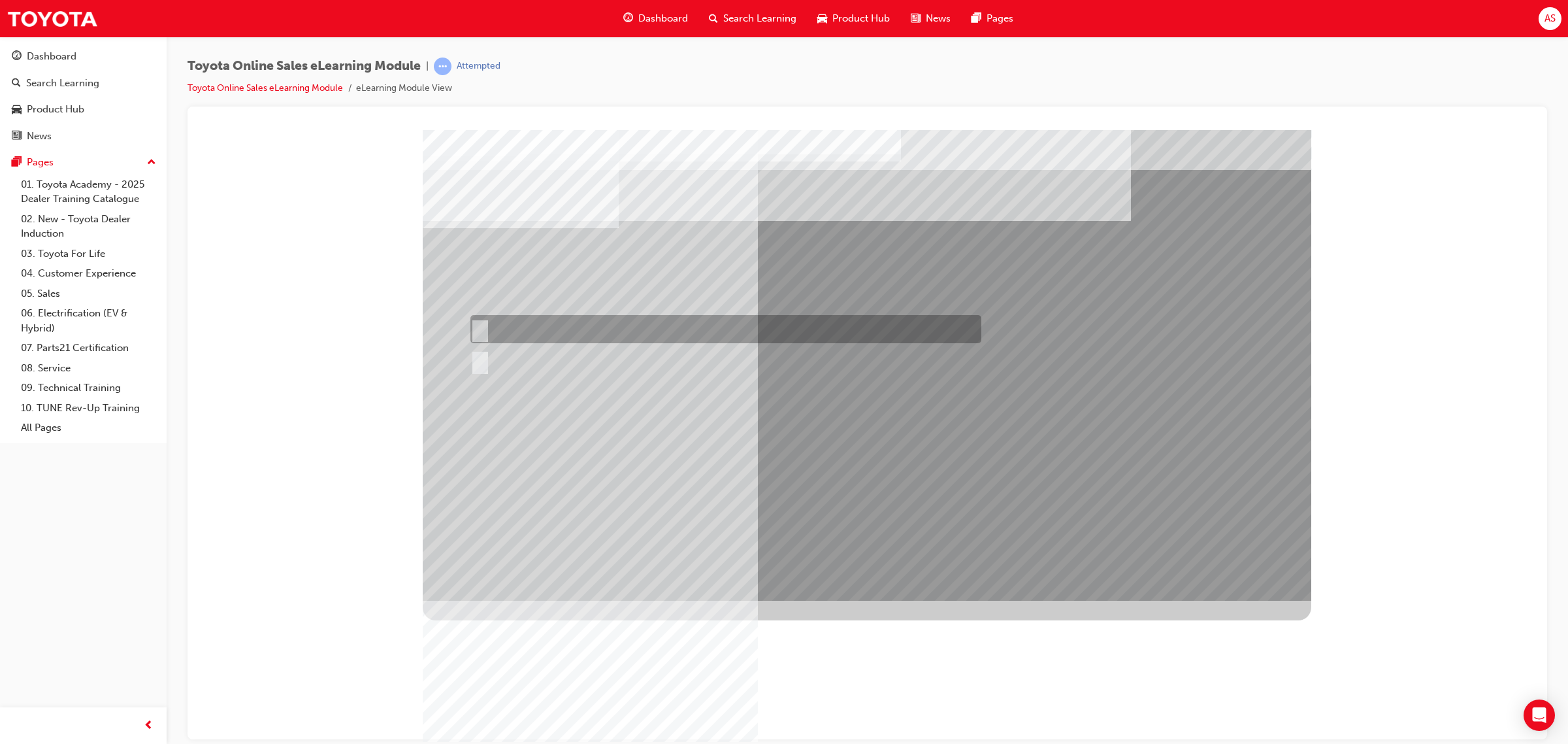
click at [546, 330] on div at bounding box center [722, 329] width 511 height 28
radio input "true"
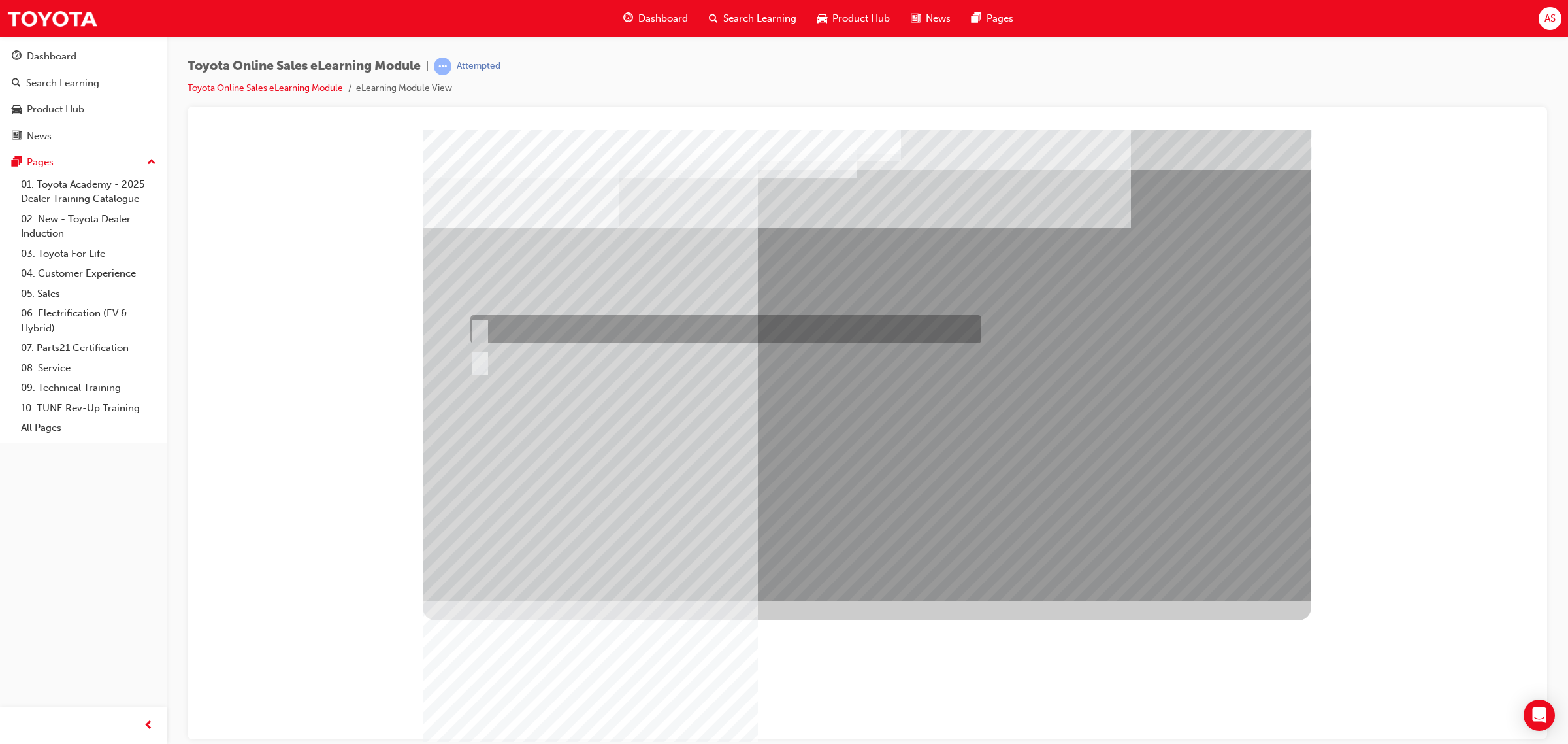
click at [513, 336] on div at bounding box center [722, 329] width 511 height 28
radio input "true"
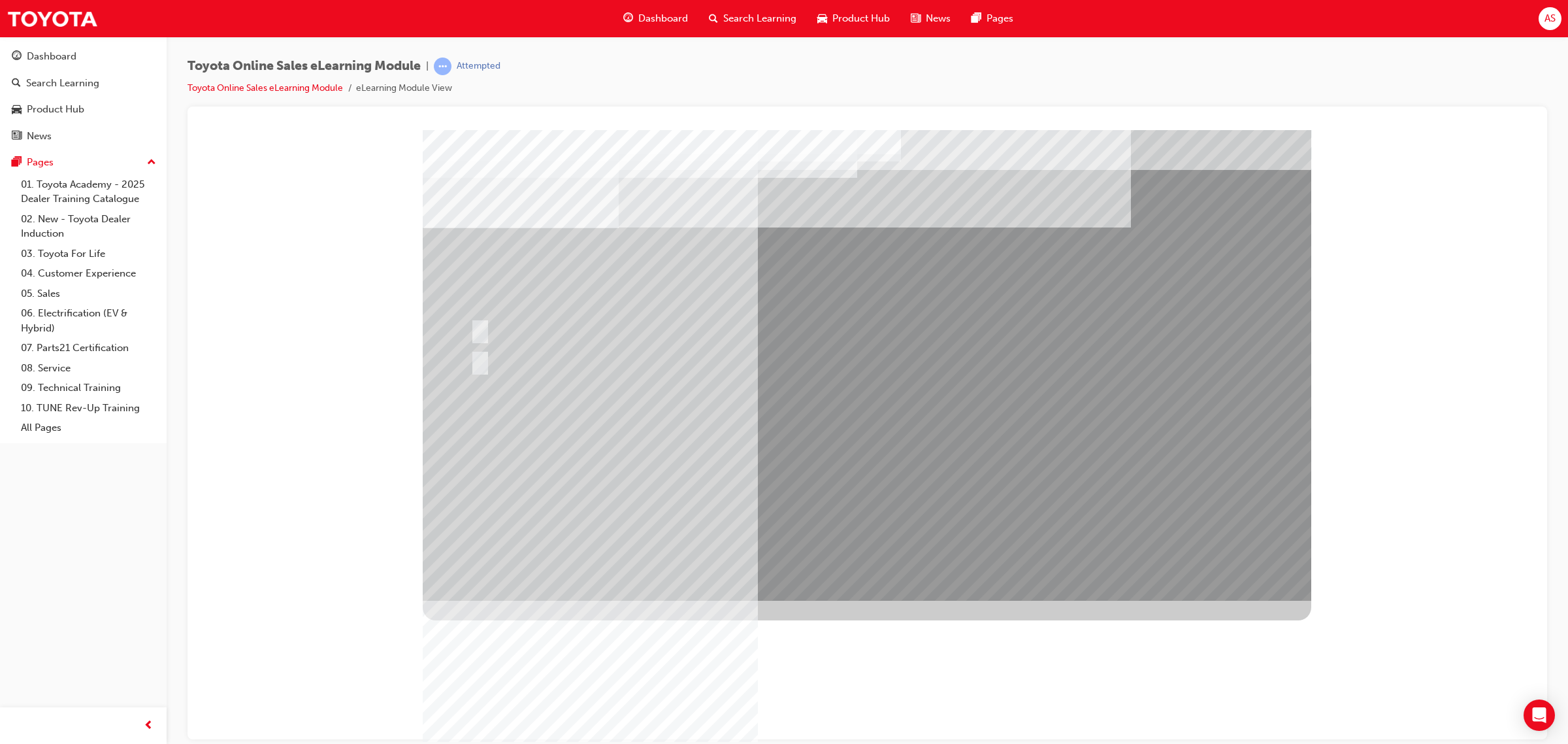
drag, startPoint x: 915, startPoint y: 576, endPoint x: 860, endPoint y: 558, distance: 57.9
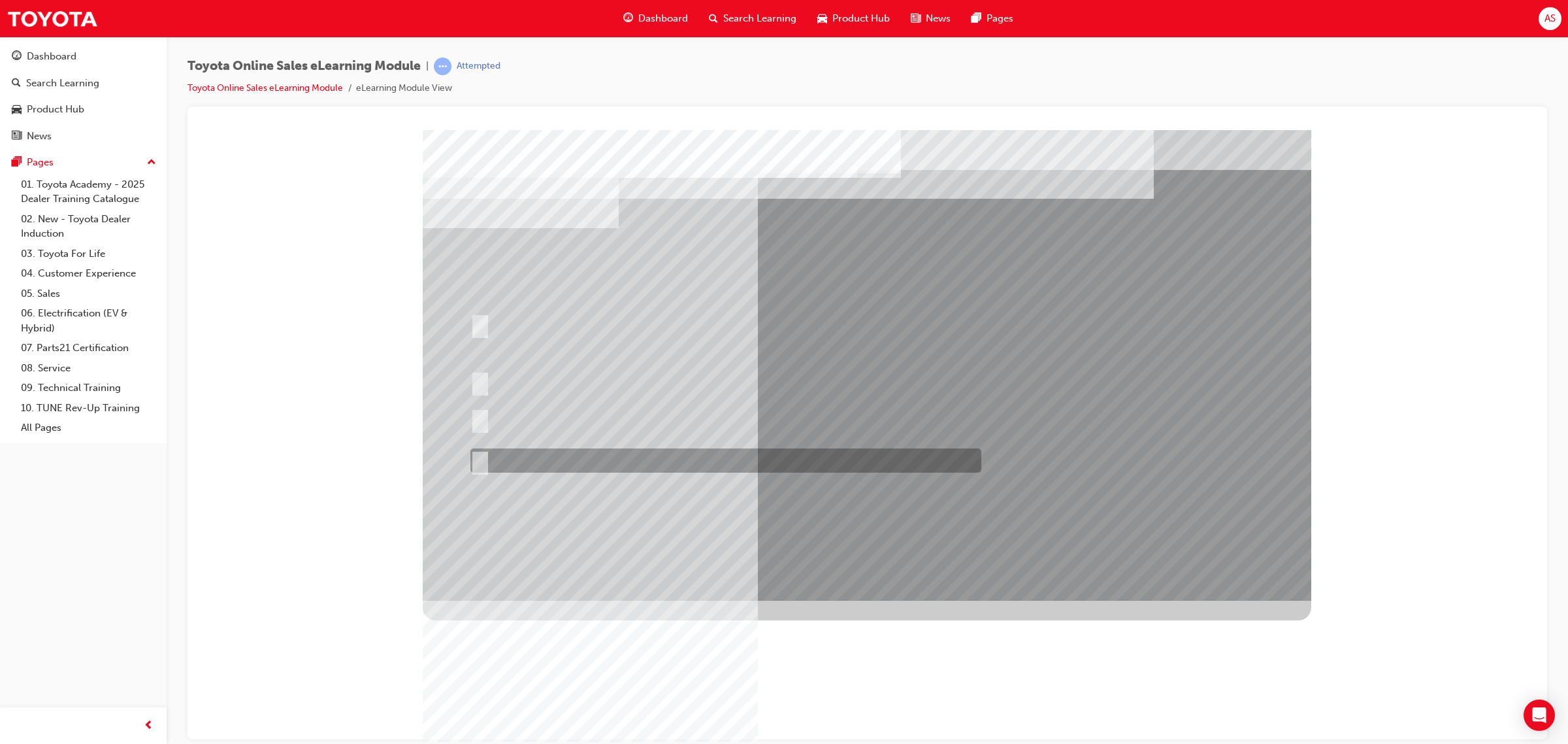
click at [475, 455] on input "It must be TMCA approved Dealer name." at bounding box center [478, 460] width 14 height 14
radio input "true"
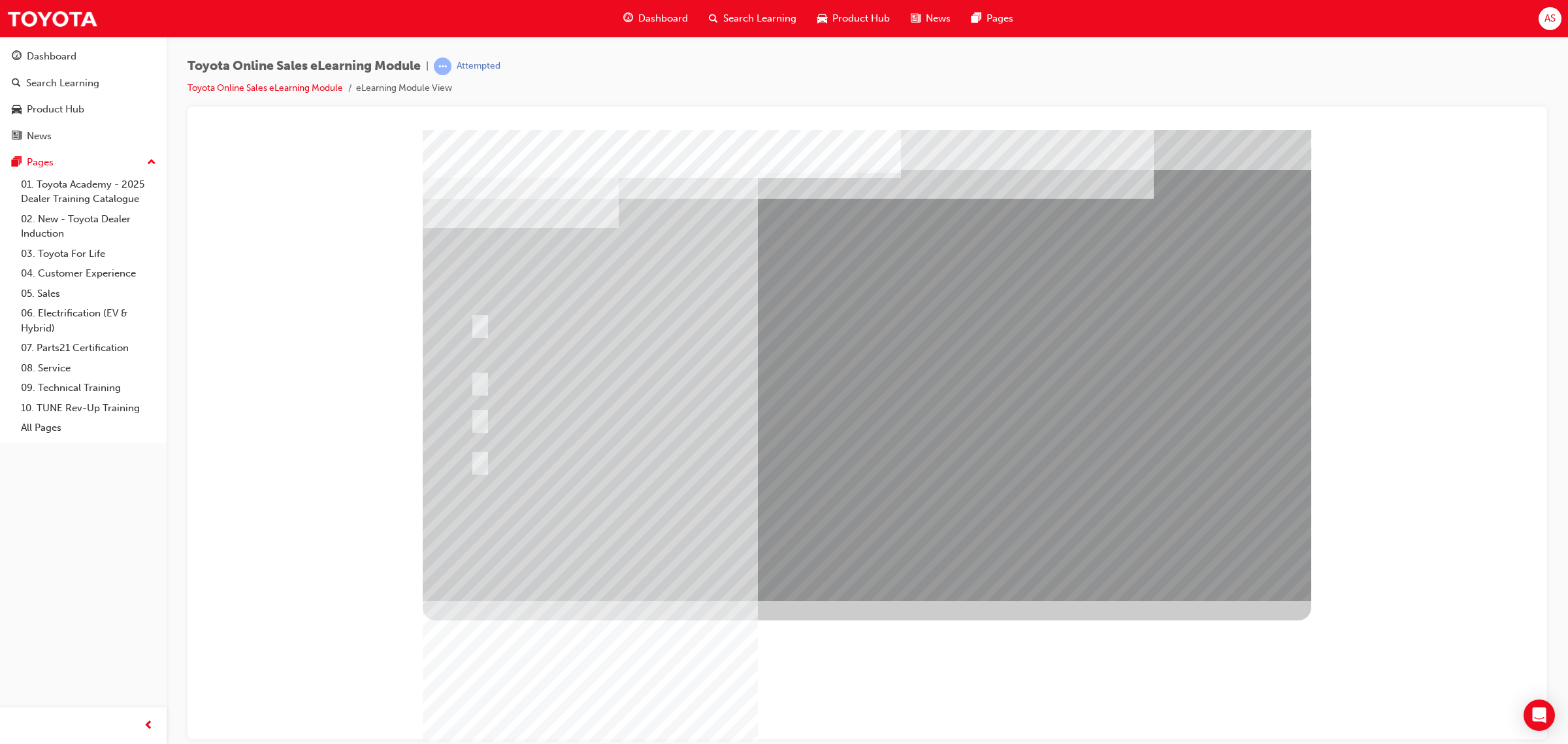
drag, startPoint x: 869, startPoint y: 567, endPoint x: 867, endPoint y: 552, distance: 15.1
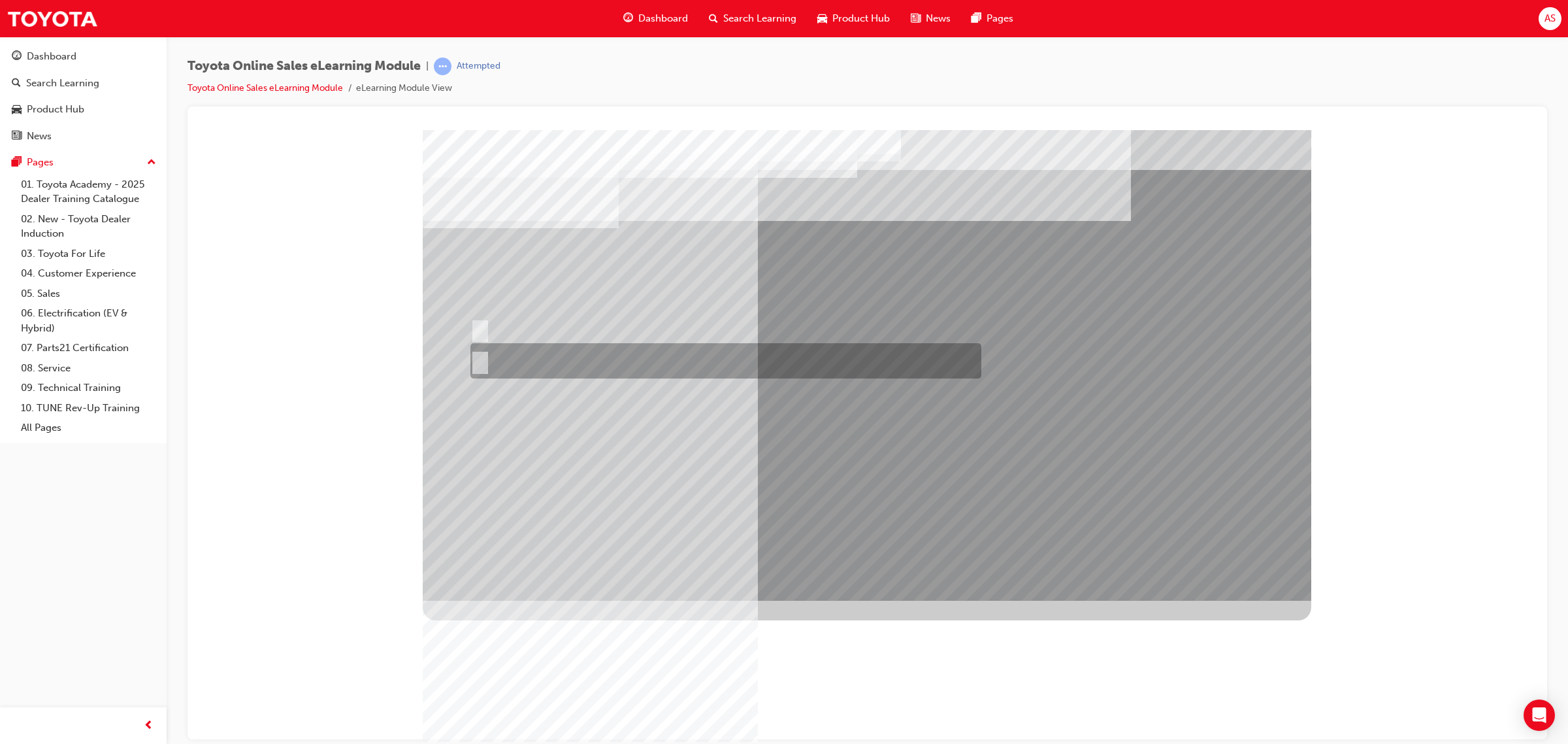
click at [481, 356] on input "No" at bounding box center [478, 361] width 14 height 14
radio input "true"
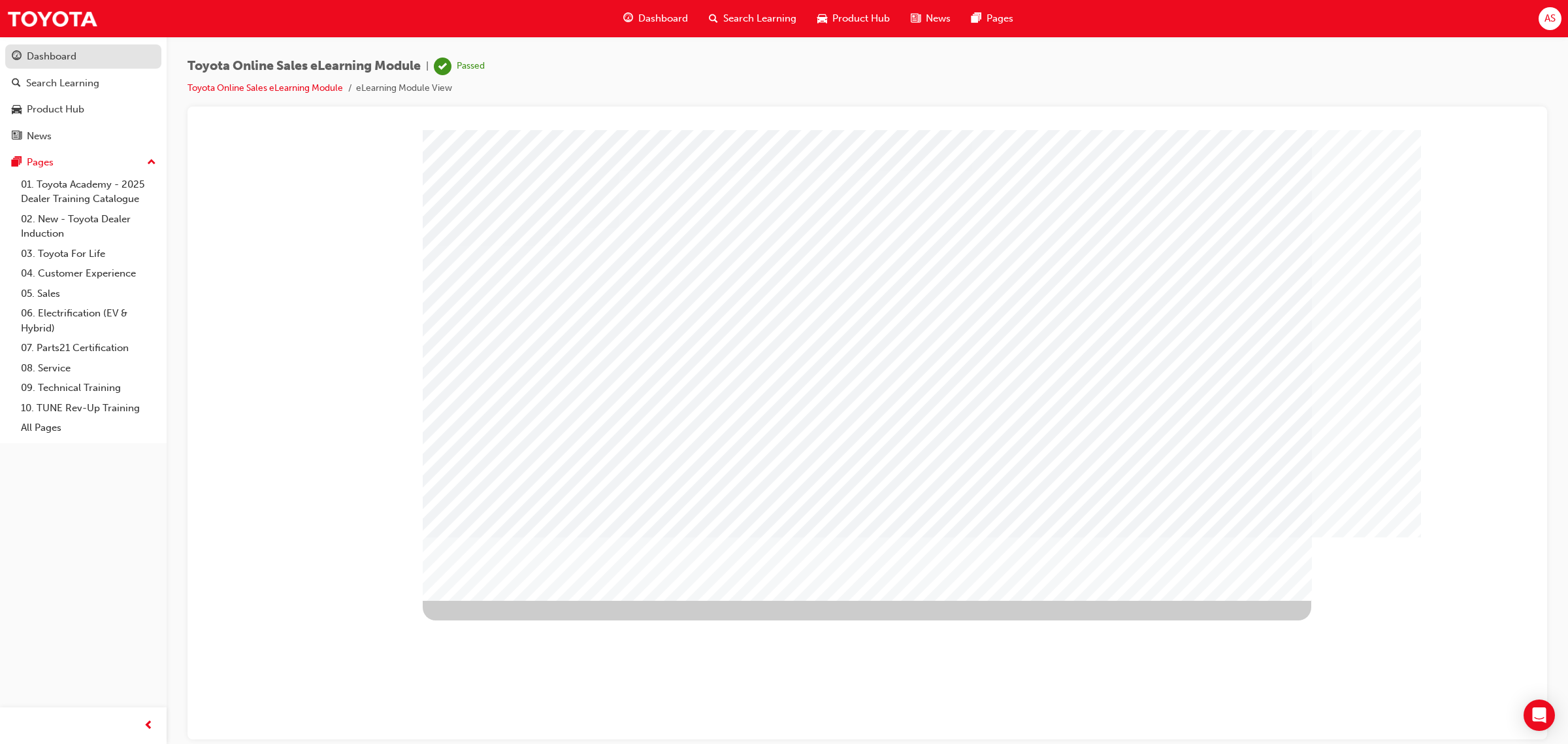
click at [53, 52] on div "Dashboard" at bounding box center [51, 56] width 50 height 15
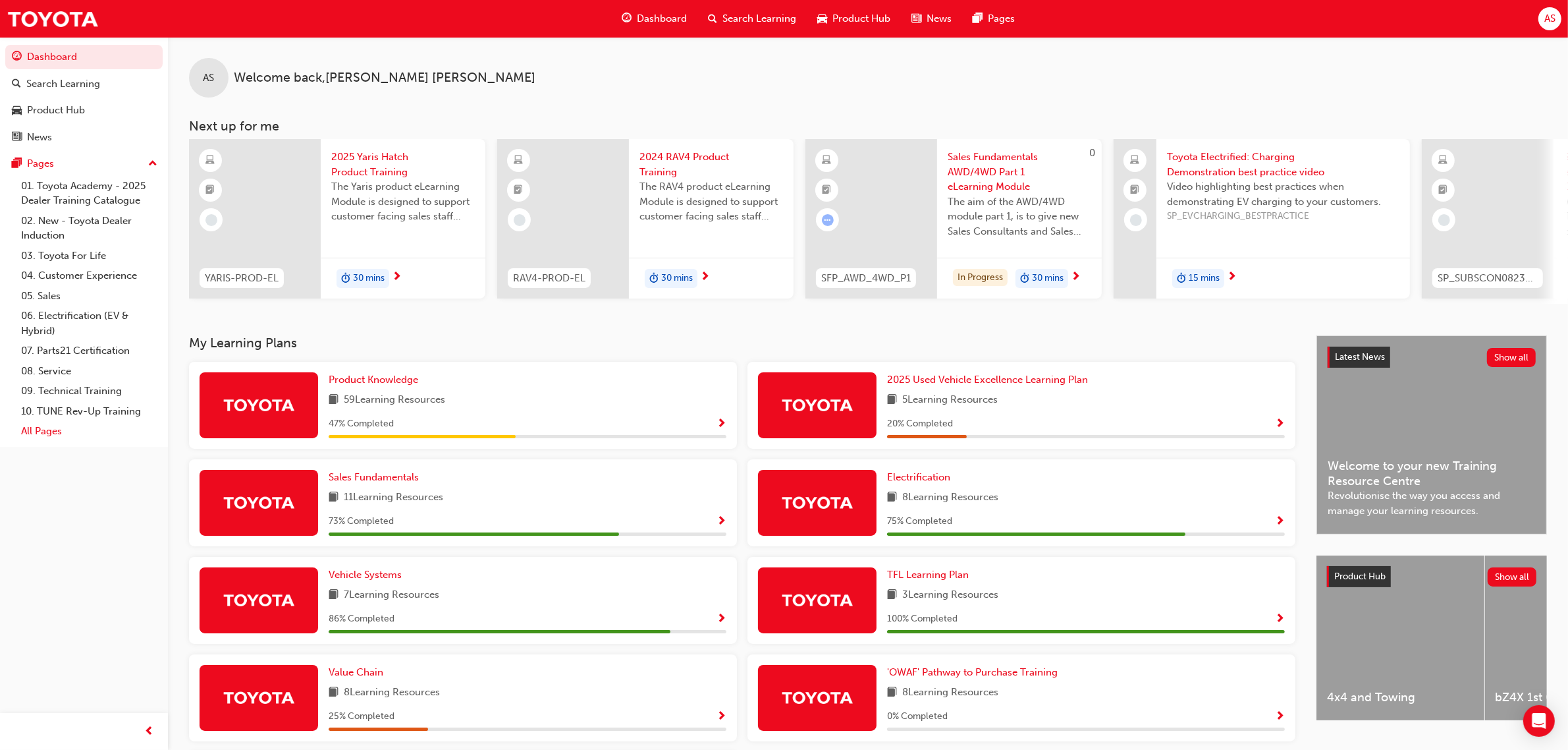
click at [30, 435] on link "All Pages" at bounding box center [89, 431] width 147 height 21
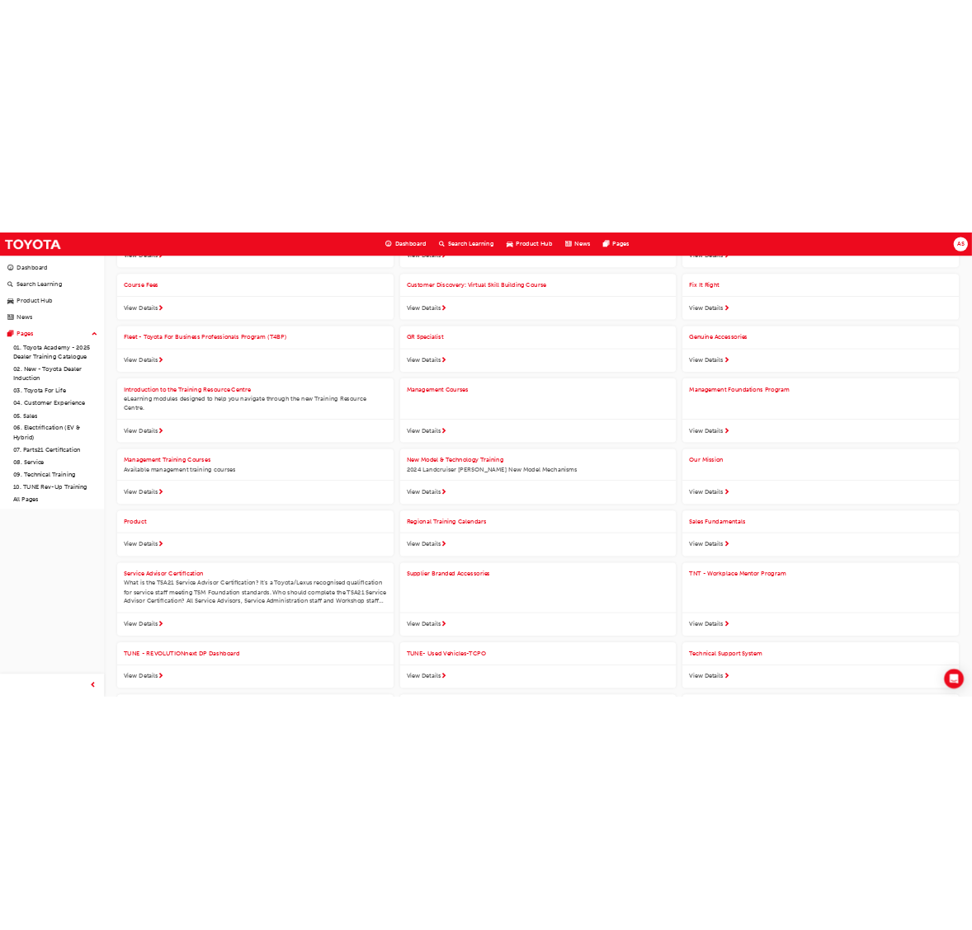
scroll to position [930, 0]
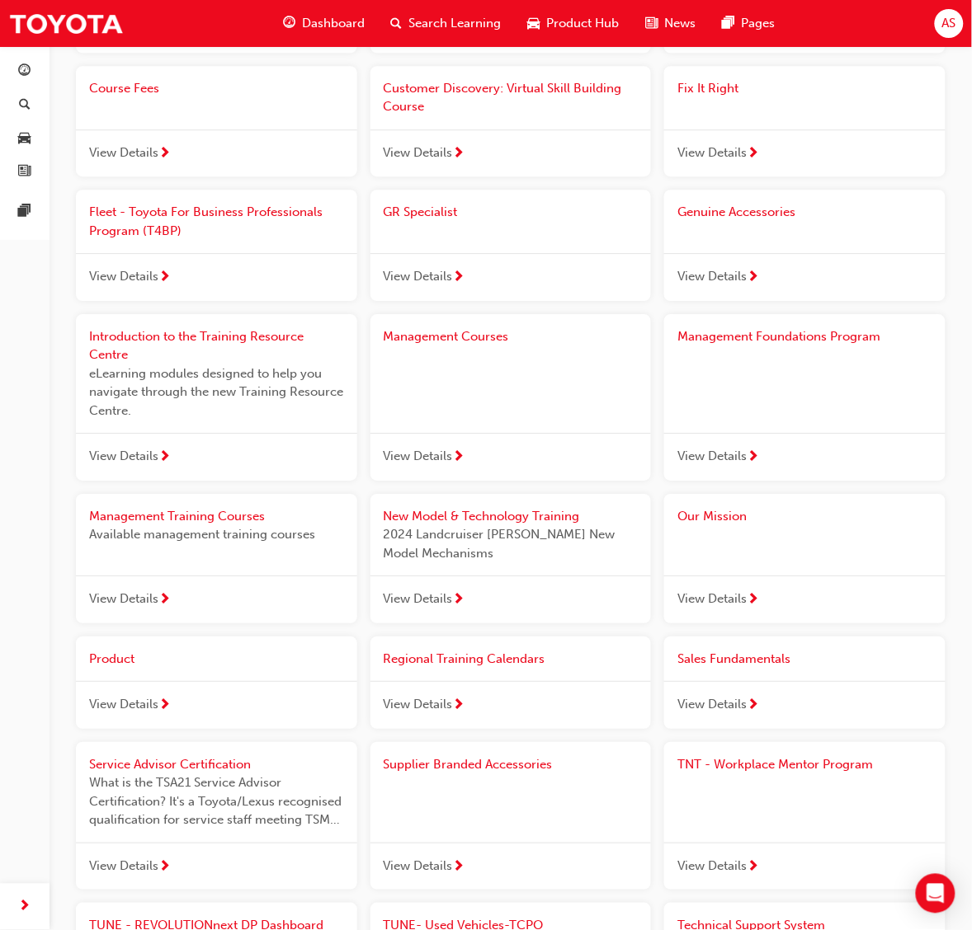
click at [967, 309] on div "Search Pages Sort by Alphabetical: A-Z Advanced Search Technical Advisor View D…" at bounding box center [510, 231] width 922 height 2231
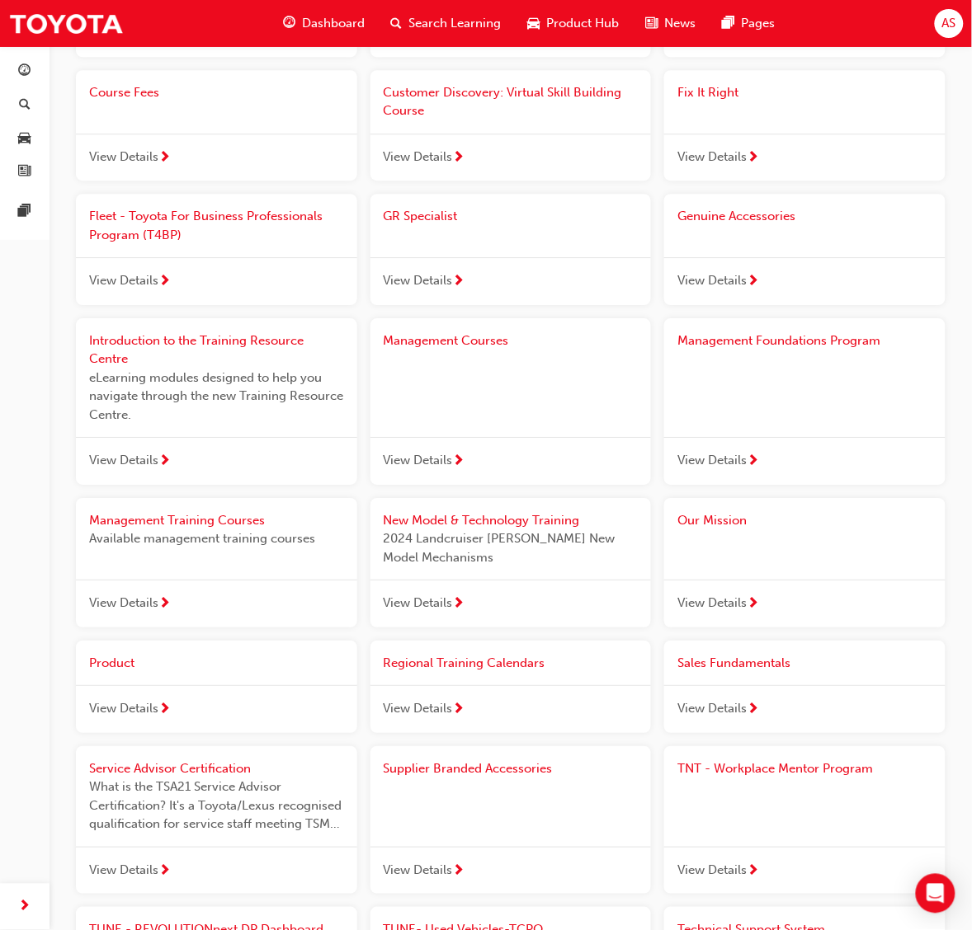
scroll to position [928, 0]
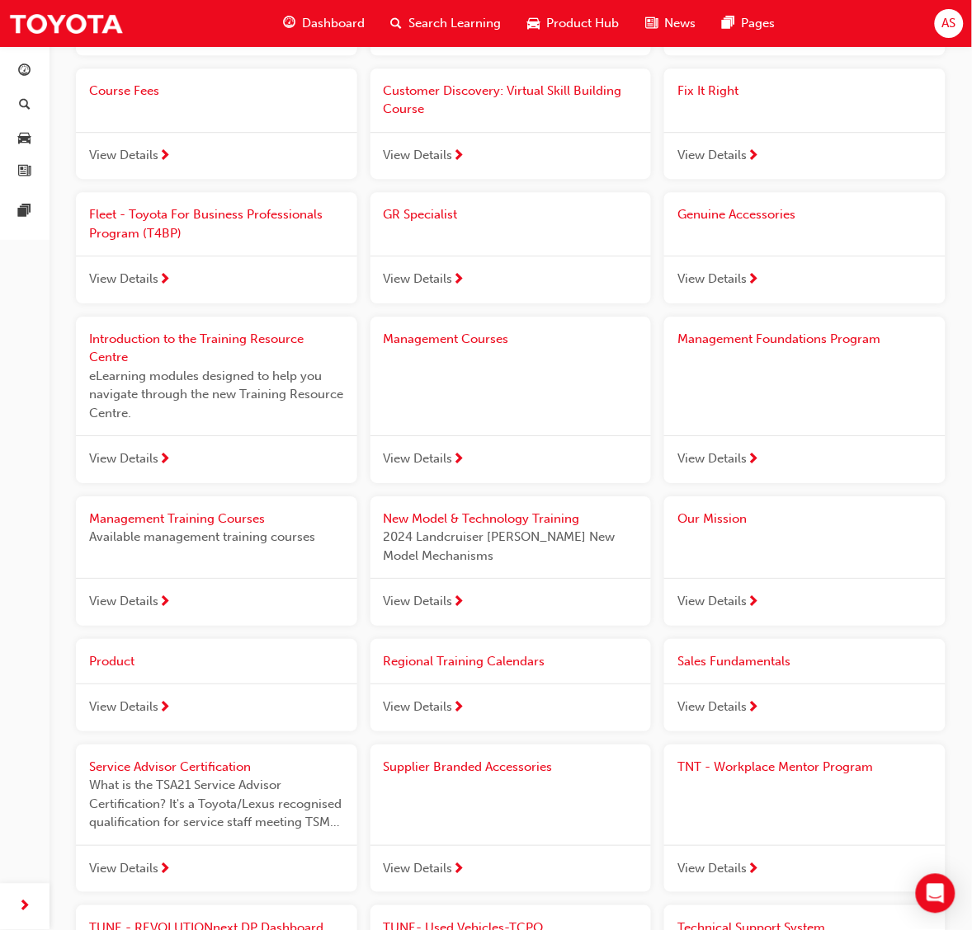
click at [136, 704] on span "View Details" at bounding box center [123, 707] width 69 height 19
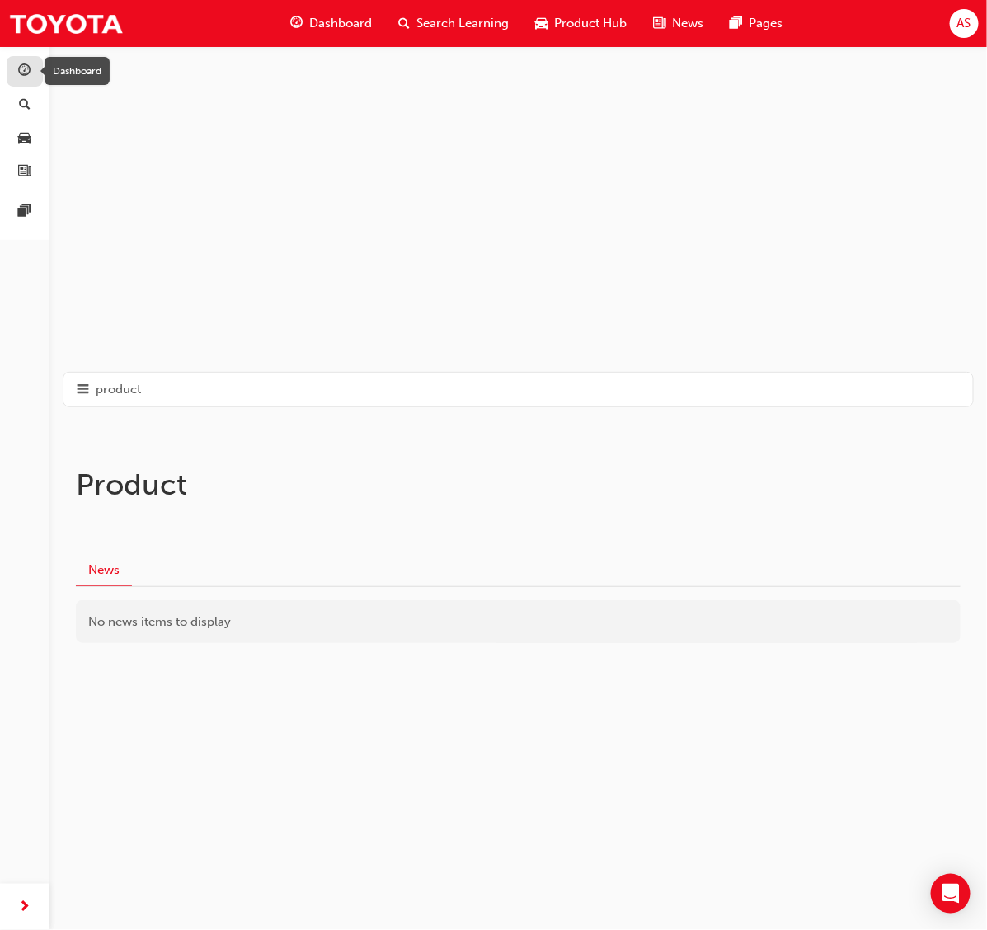
click at [19, 71] on span "guage-icon" at bounding box center [25, 71] width 12 height 15
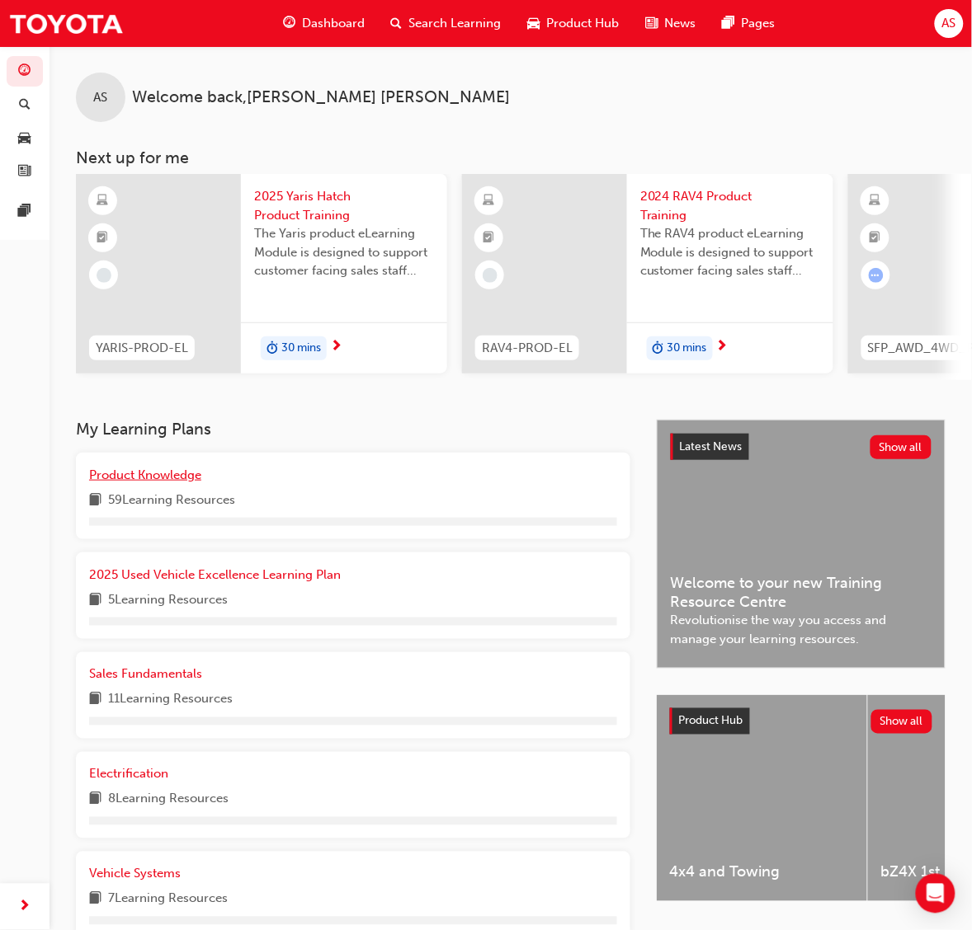
click at [153, 480] on span "Product Knowledge" at bounding box center [145, 475] width 112 height 15
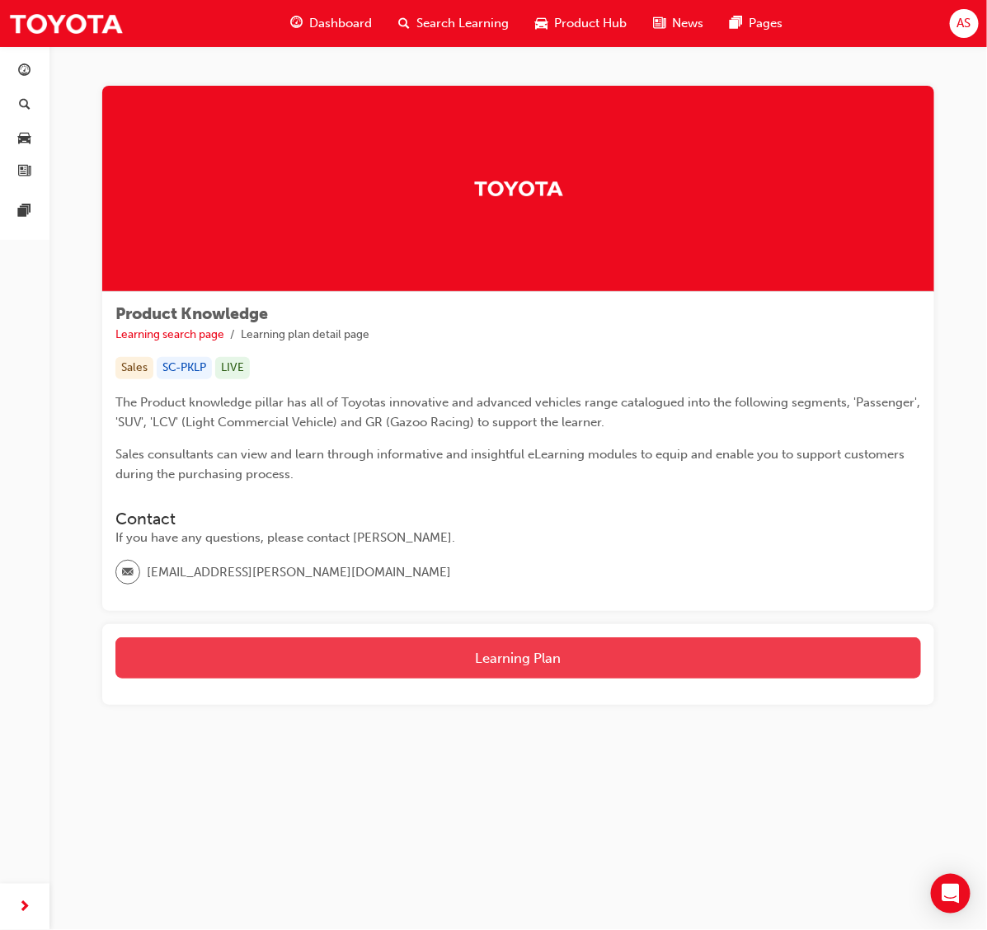
click at [484, 669] on button "Learning Plan" at bounding box center [518, 658] width 806 height 41
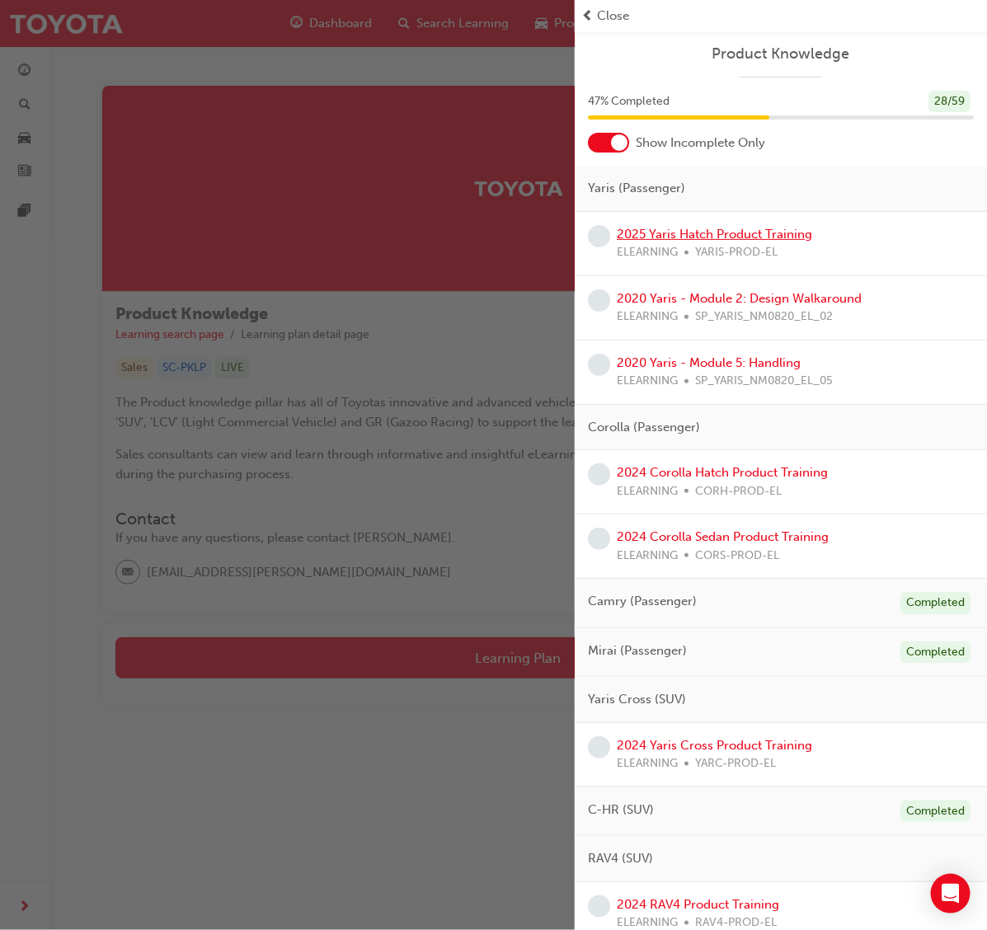
click at [716, 241] on link "2025 Yaris Hatch Product Training" at bounding box center [714, 234] width 195 height 15
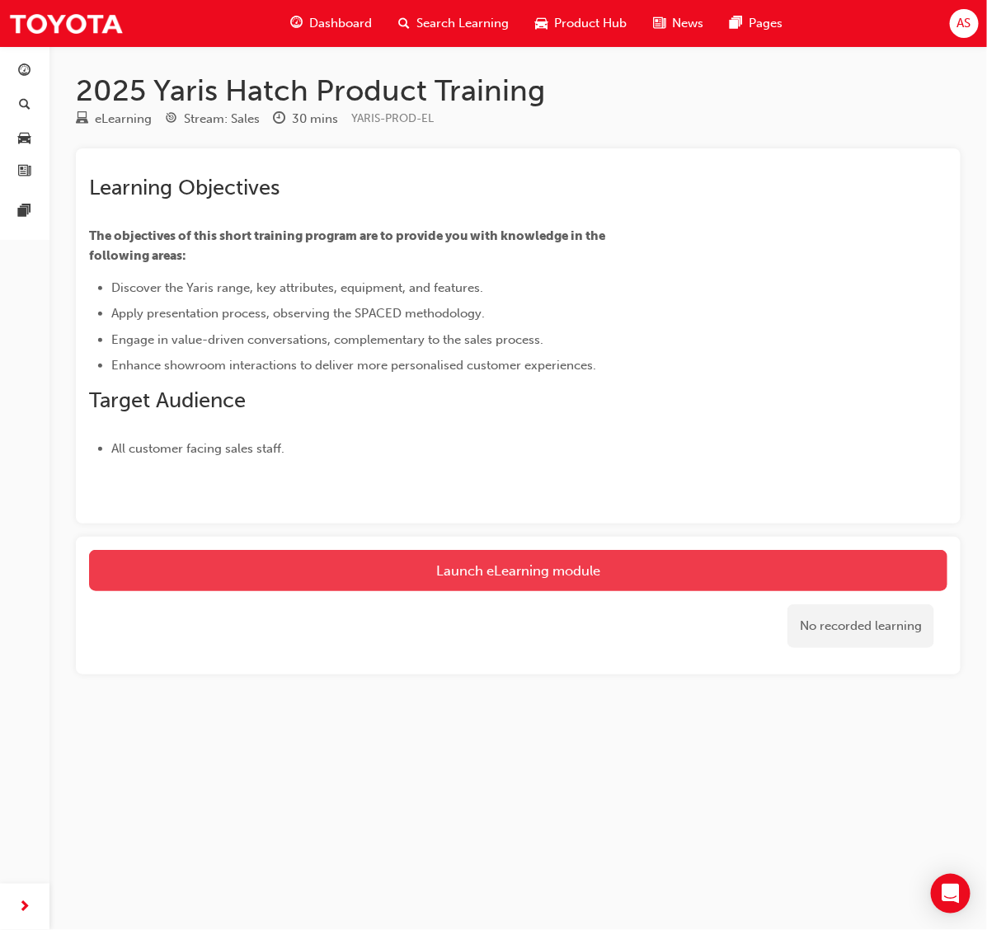
click at [640, 576] on link "Launch eLearning module" at bounding box center [518, 570] width 859 height 41
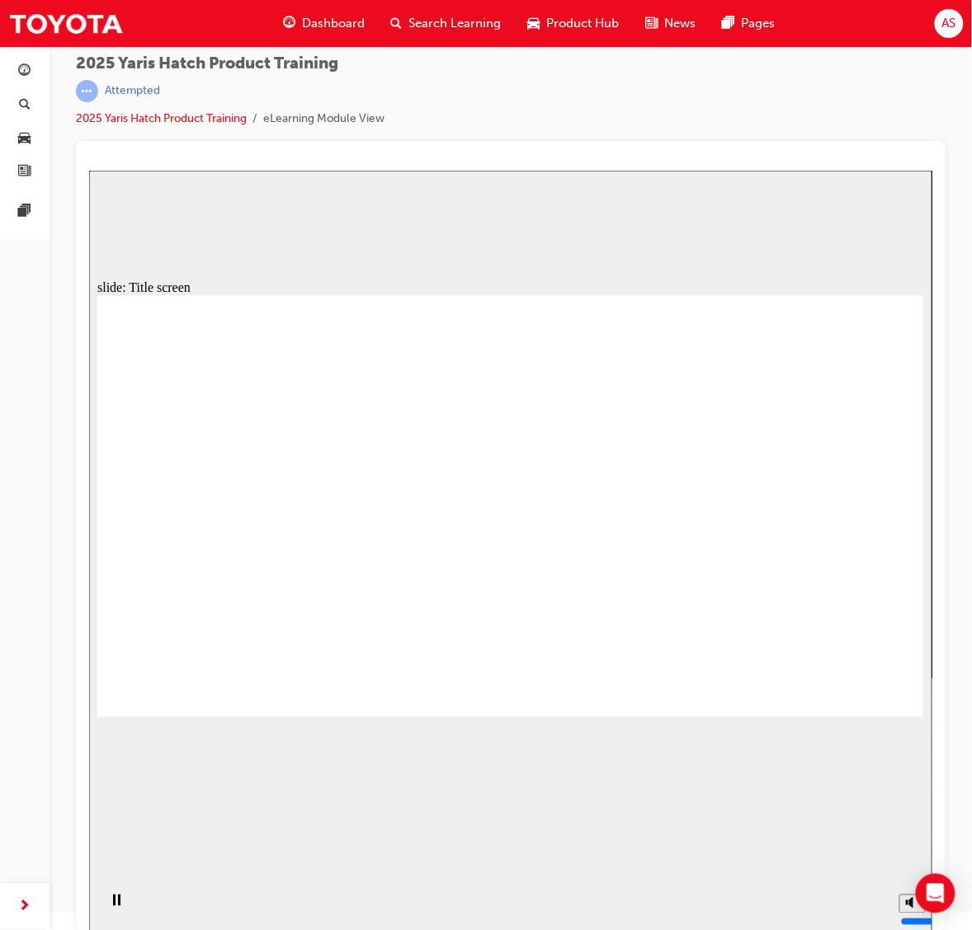
scroll to position [22, 0]
